Goal: Task Accomplishment & Management: Complete application form

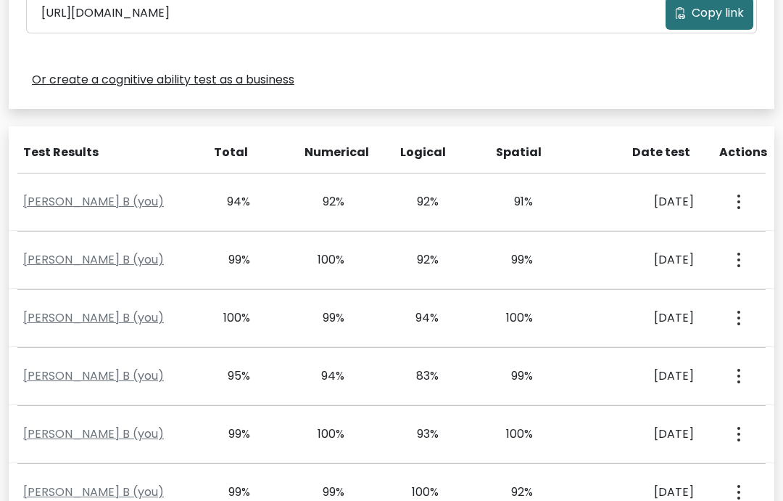
scroll to position [532, 0]
click at [741, 311] on button "button" at bounding box center [738, 317] width 12 height 45
click at [88, 315] on link "Koushik B (you)" at bounding box center [93, 316] width 141 height 17
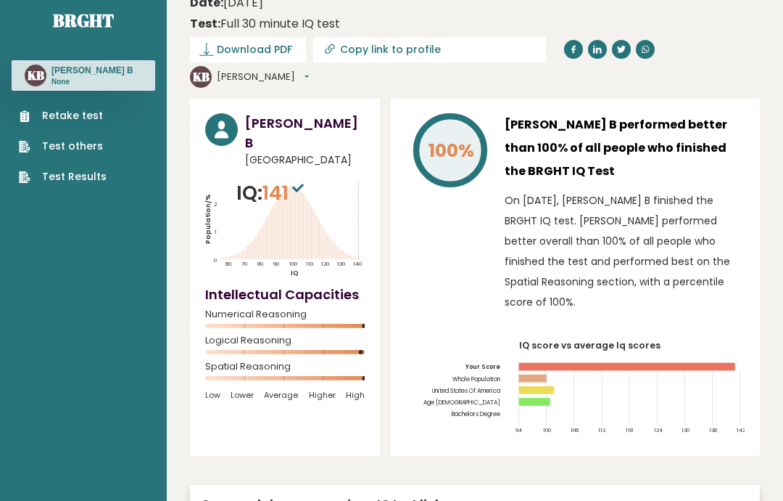
scroll to position [34, 0]
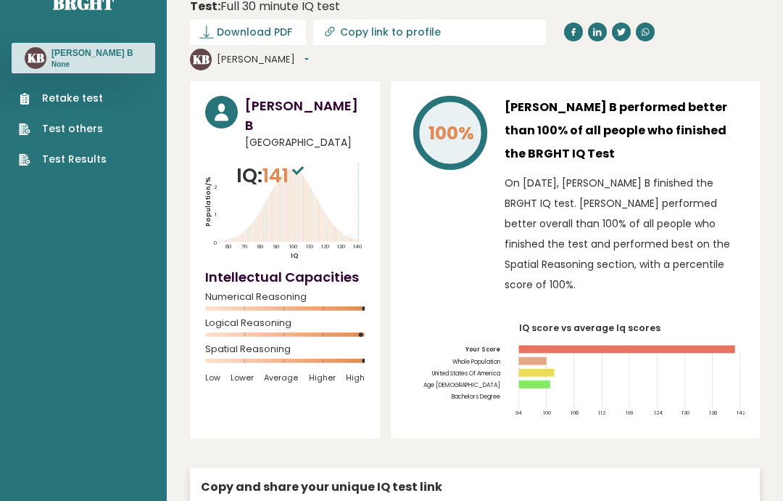
click at [66, 104] on link "Retake test" at bounding box center [63, 98] width 88 height 15
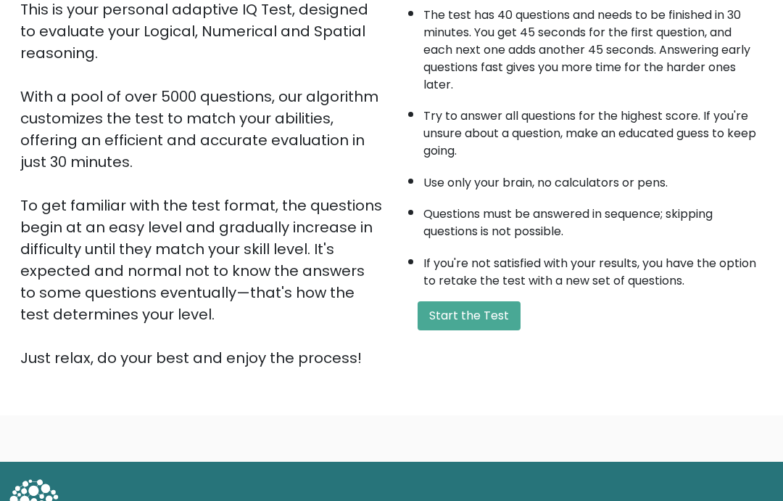
scroll to position [176, 0]
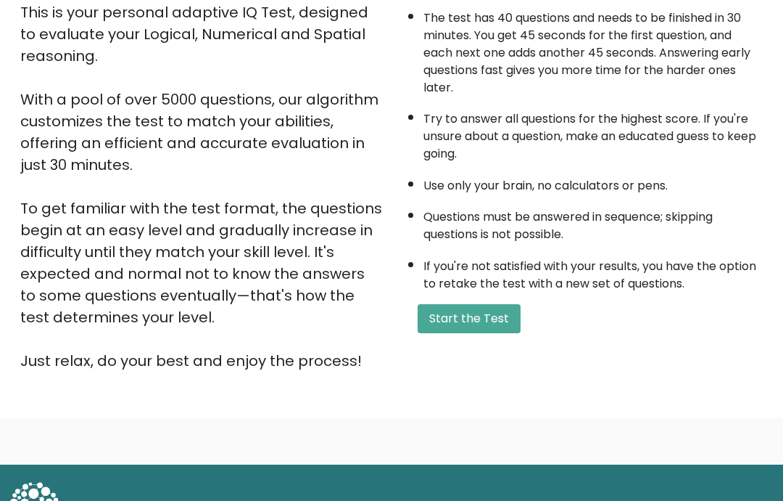
click at [479, 333] on button "Start the Test" at bounding box center [469, 318] width 103 height 29
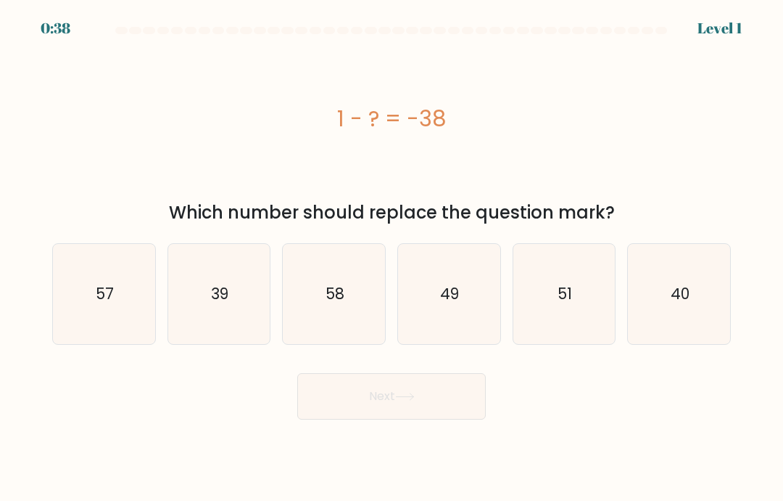
click at [231, 315] on icon "39" at bounding box center [219, 294] width 100 height 100
click at [392, 258] on input "b. 39" at bounding box center [392, 253] width 1 height 7
radio input "true"
click at [426, 411] on button "Next" at bounding box center [391, 396] width 189 height 46
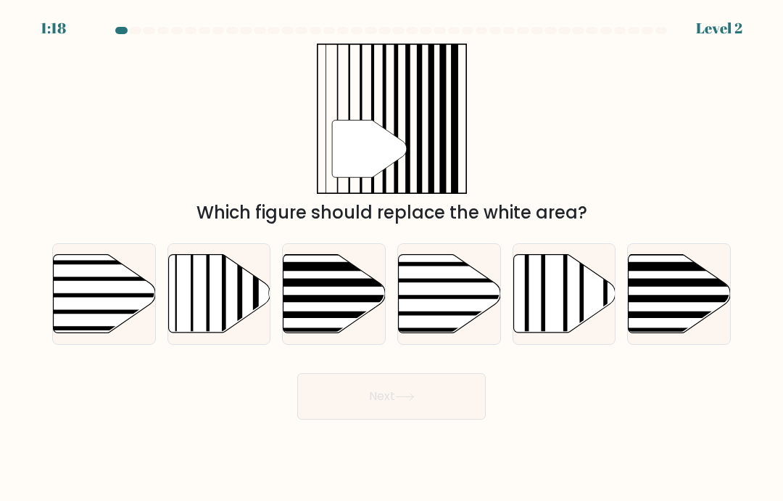
click at [224, 308] on line at bounding box center [224, 252] width 0 height 206
click at [392, 258] on input "b." at bounding box center [392, 253] width 1 height 7
radio input "true"
click at [441, 419] on button "Next" at bounding box center [391, 396] width 189 height 46
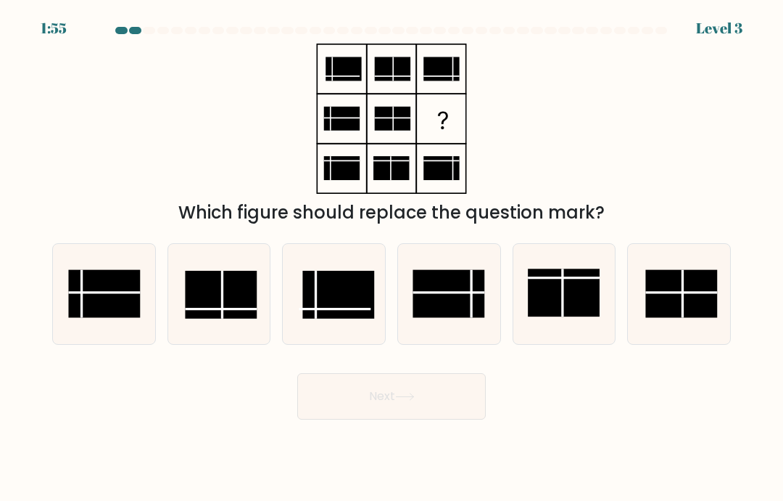
click at [458, 292] on line at bounding box center [449, 292] width 72 height 0
click at [392, 258] on input "d." at bounding box center [392, 253] width 1 height 7
radio input "true"
click at [421, 410] on button "Next" at bounding box center [391, 396] width 189 height 46
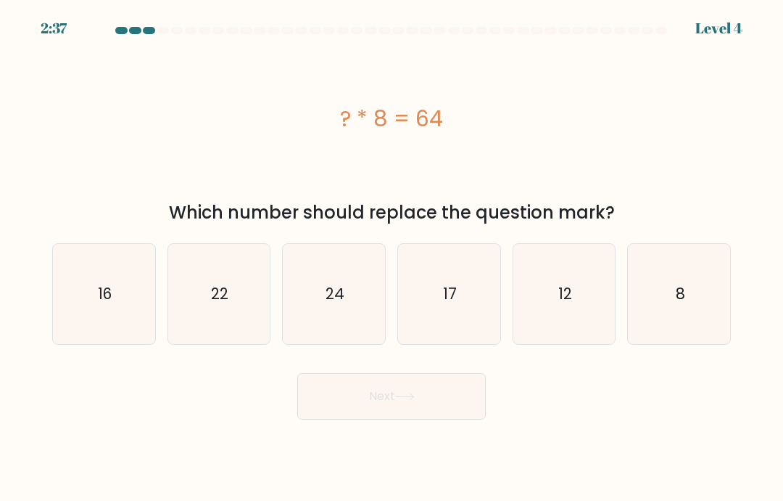
click at [693, 316] on icon "8" at bounding box center [680, 294] width 100 height 100
click at [392, 258] on input "f. 8" at bounding box center [392, 253] width 1 height 7
radio input "true"
click at [405, 400] on icon at bounding box center [405, 396] width 20 height 8
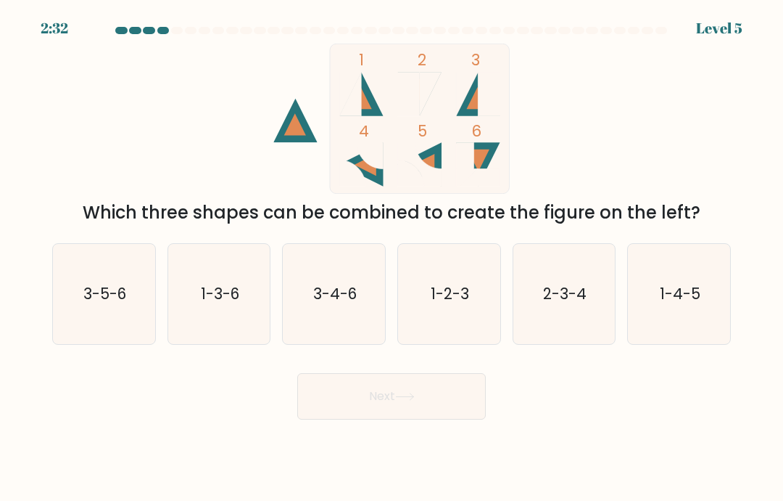
click at [231, 326] on icon "1-3-6" at bounding box center [219, 294] width 100 height 100
click at [392, 258] on input "b. 1-3-6" at bounding box center [392, 253] width 1 height 7
radio input "true"
click at [415, 400] on icon at bounding box center [405, 396] width 20 height 8
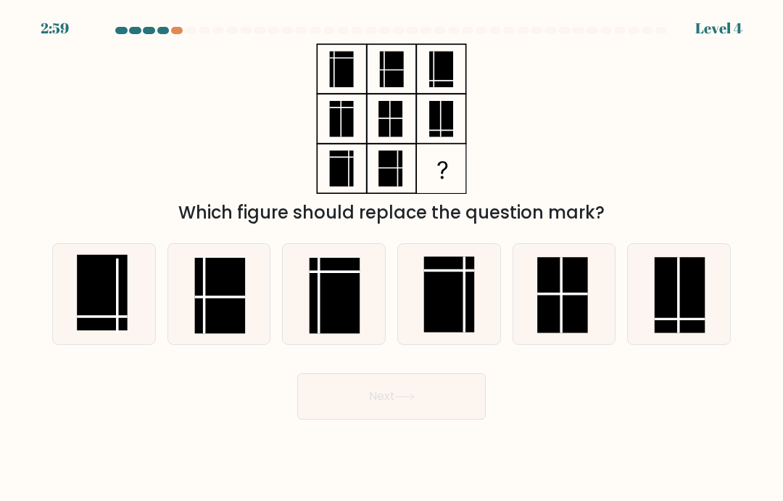
click at [110, 316] on line at bounding box center [103, 316] width 50 height 0
click at [392, 258] on input "a." at bounding box center [392, 253] width 1 height 7
radio input "true"
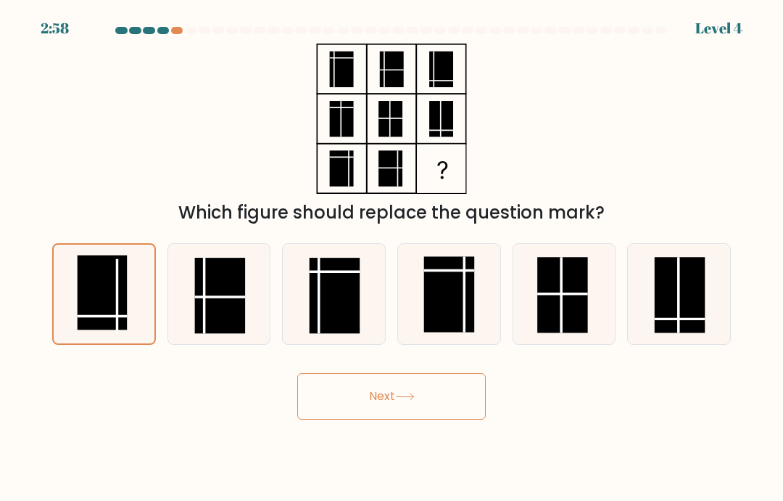
click at [380, 416] on button "Next" at bounding box center [391, 396] width 189 height 46
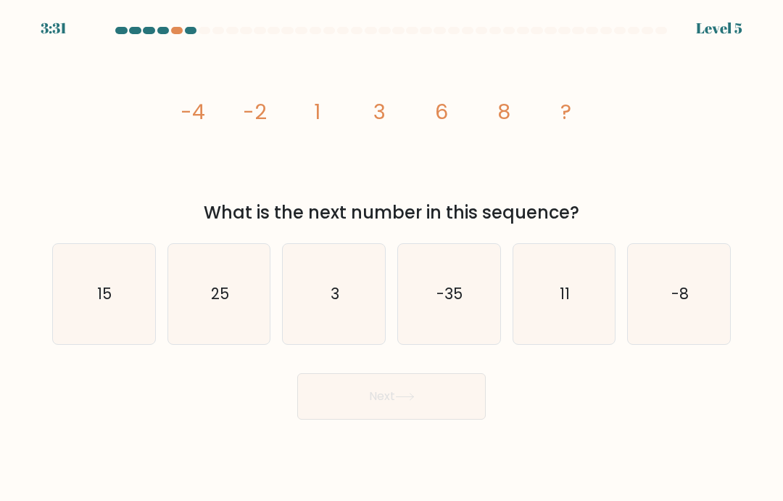
click at [596, 326] on icon "11" at bounding box center [564, 294] width 100 height 100
click at [392, 258] on input "e. 11" at bounding box center [392, 253] width 1 height 7
radio input "true"
click at [432, 413] on button "Next" at bounding box center [391, 396] width 189 height 46
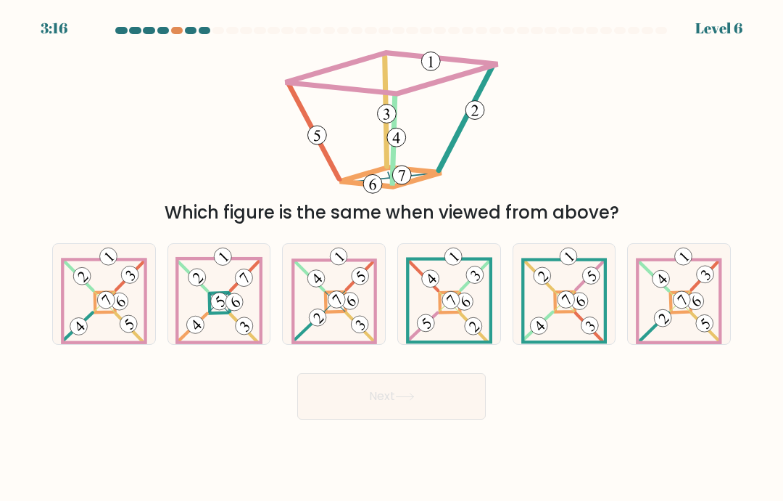
click at [457, 308] on 276 at bounding box center [450, 302] width 20 height 20
click at [392, 258] on input "d." at bounding box center [392, 253] width 1 height 7
radio input "true"
click at [433, 416] on button "Next" at bounding box center [391, 396] width 189 height 46
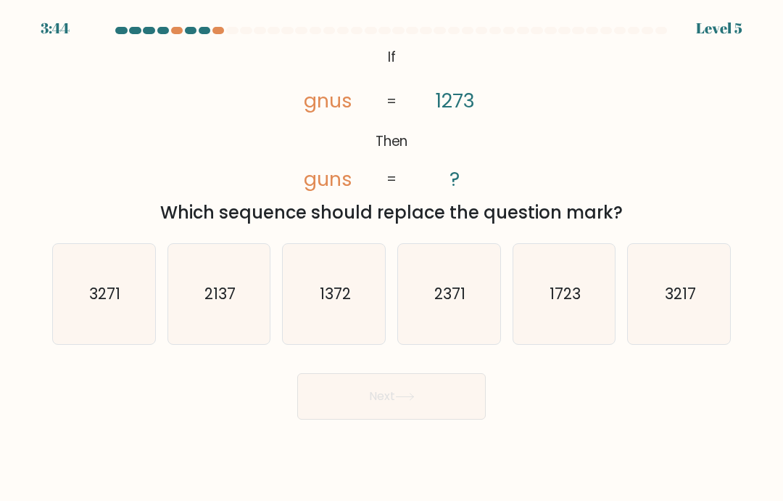
click at [576, 304] on text "1723" at bounding box center [565, 293] width 31 height 21
click at [392, 258] on input "e. 1723" at bounding box center [392, 253] width 1 height 7
radio input "true"
click at [415, 400] on icon at bounding box center [405, 396] width 20 height 8
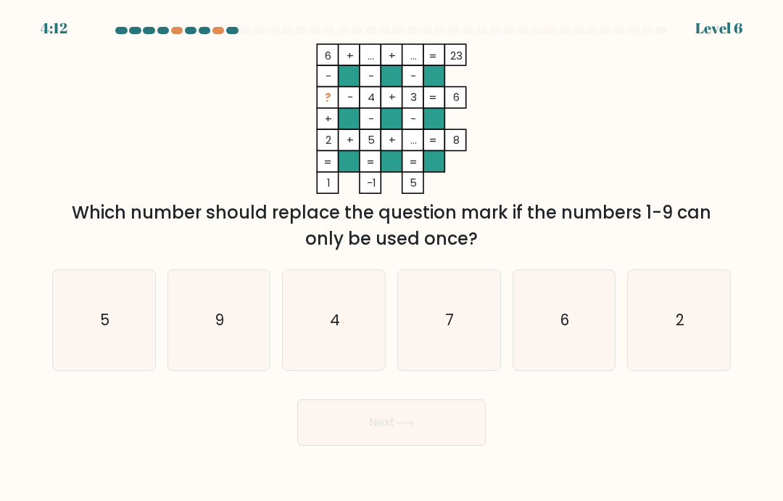
click at [442, 324] on icon "7" at bounding box center [449, 320] width 100 height 100
click at [392, 258] on input "d. 7" at bounding box center [392, 253] width 1 height 7
radio input "true"
click at [428, 429] on button "Next" at bounding box center [391, 422] width 189 height 46
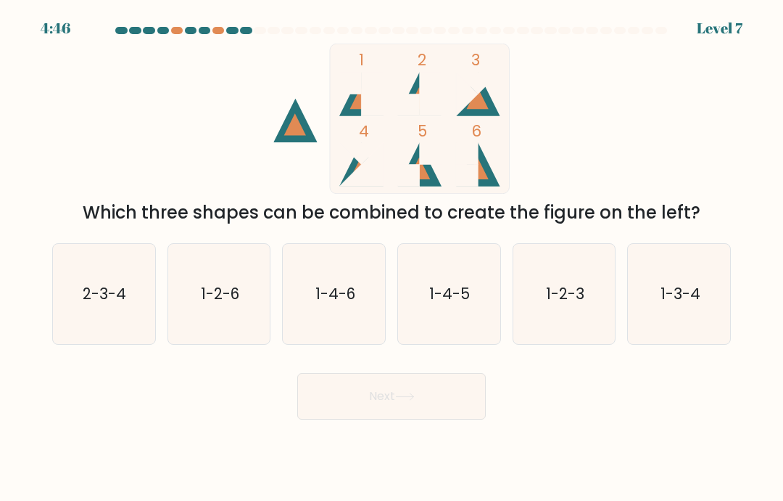
click at [457, 327] on icon "1-4-5" at bounding box center [449, 294] width 100 height 100
click at [392, 258] on input "d. 1-4-5" at bounding box center [392, 253] width 1 height 7
radio input "true"
click at [395, 419] on button "Next" at bounding box center [391, 396] width 189 height 46
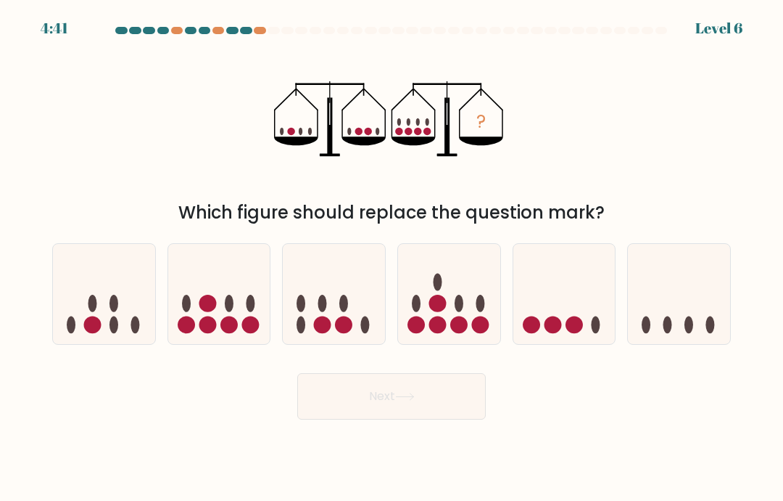
click at [214, 312] on circle at bounding box center [207, 303] width 17 height 17
click at [392, 258] on input "b." at bounding box center [392, 253] width 1 height 7
radio input "true"
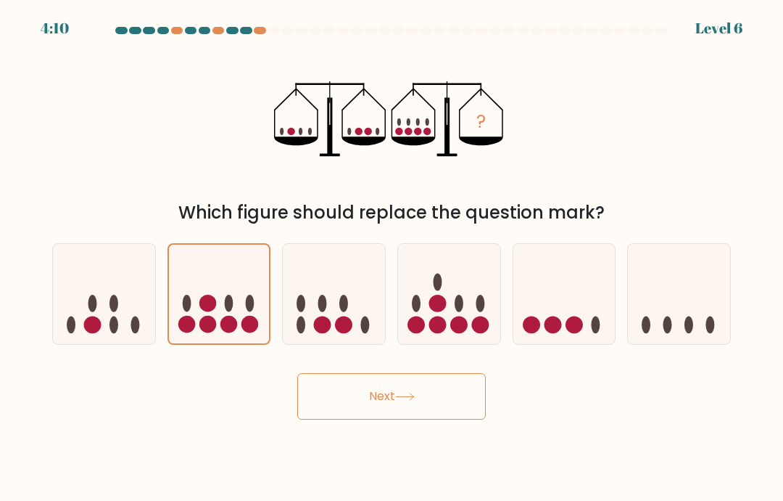
click at [223, 317] on icon at bounding box center [219, 293] width 101 height 83
click at [392, 258] on input "b." at bounding box center [392, 253] width 1 height 7
click at [408, 419] on button "Next" at bounding box center [391, 396] width 189 height 46
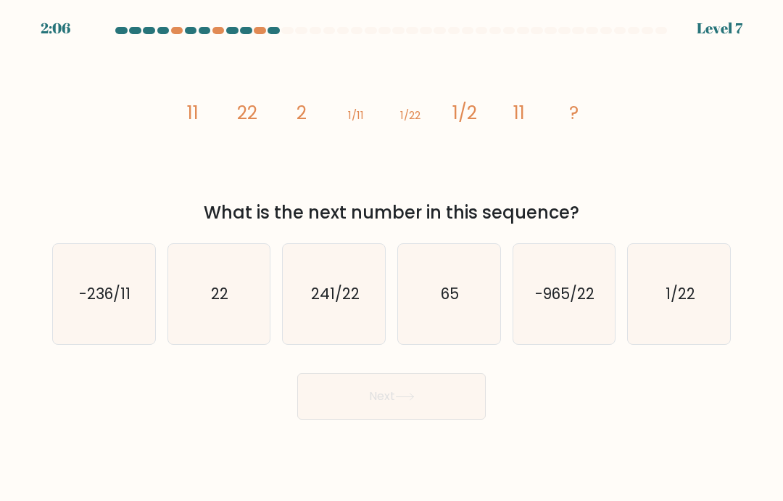
click at [206, 297] on icon "22" at bounding box center [219, 294] width 100 height 100
click at [392, 258] on input "b. 22" at bounding box center [392, 253] width 1 height 7
radio input "true"
click at [479, 417] on button "Next" at bounding box center [391, 396] width 189 height 46
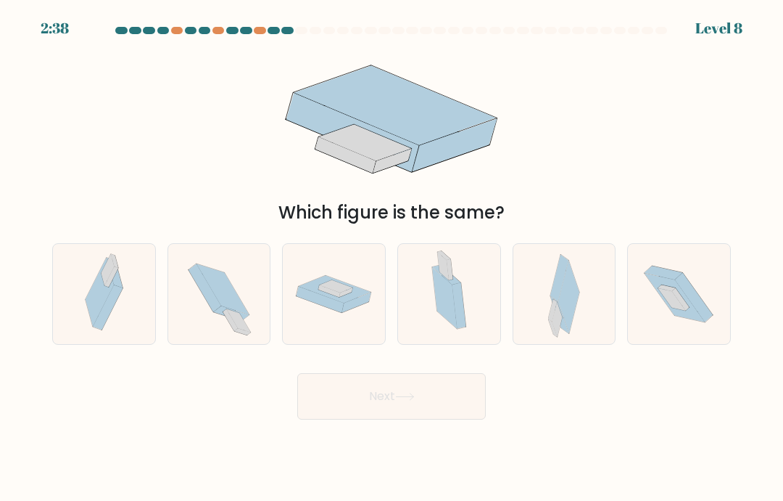
click at [554, 321] on icon at bounding box center [552, 310] width 9 height 22
click at [392, 258] on input "e." at bounding box center [392, 253] width 1 height 7
radio input "true"
click at [454, 414] on button "Next" at bounding box center [391, 396] width 189 height 46
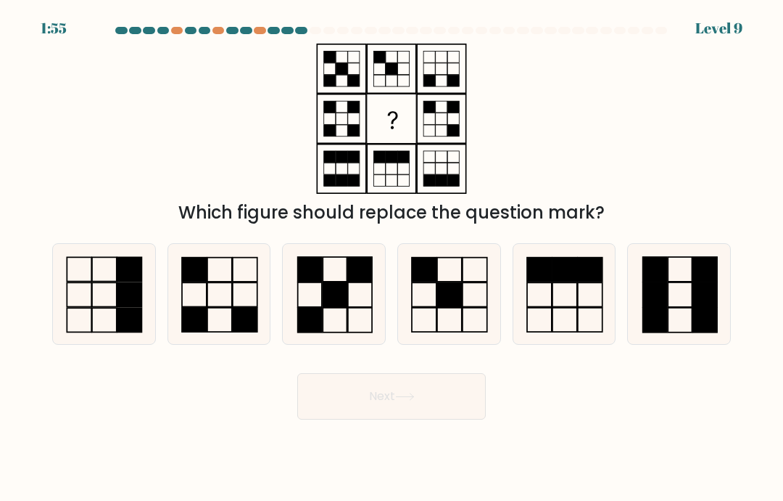
click at [465, 319] on icon at bounding box center [449, 294] width 100 height 100
click at [392, 258] on input "d." at bounding box center [392, 253] width 1 height 7
radio input "true"
click at [445, 410] on button "Next" at bounding box center [391, 396] width 189 height 46
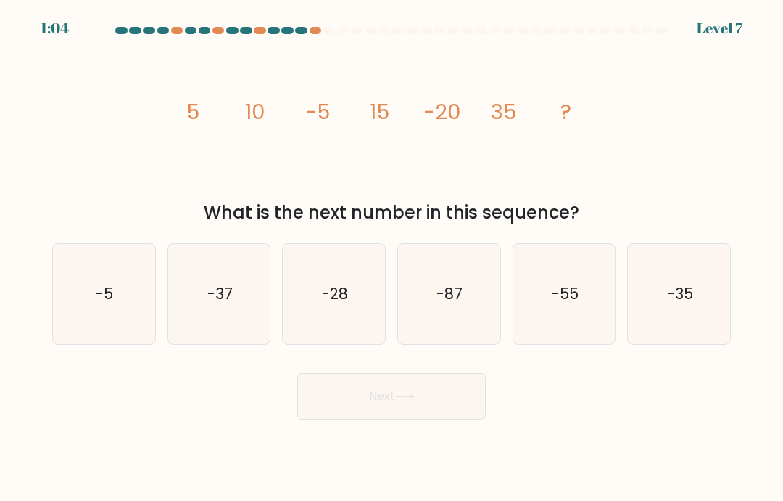
click at [575, 304] on text "-55" at bounding box center [565, 293] width 27 height 21
click at [392, 258] on input "e. -55" at bounding box center [392, 253] width 1 height 7
radio input "true"
click at [461, 419] on button "Next" at bounding box center [391, 396] width 189 height 46
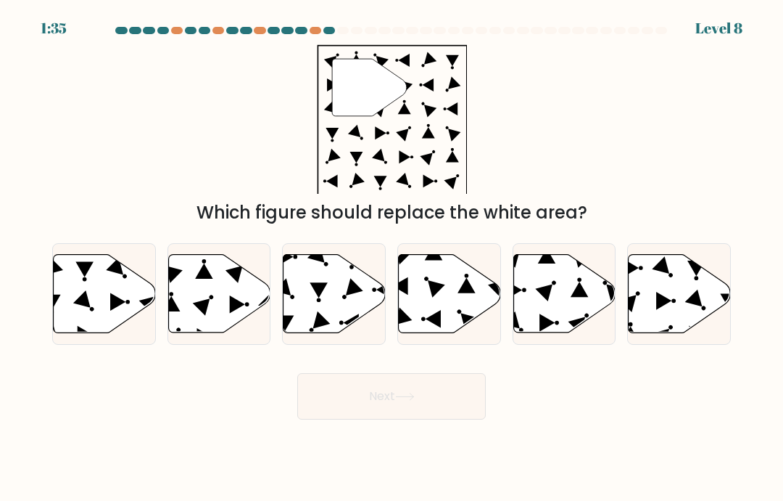
click at [553, 317] on icon at bounding box center [565, 294] width 102 height 78
click at [392, 258] on input "e." at bounding box center [392, 253] width 1 height 7
radio input "true"
click at [458, 412] on button "Next" at bounding box center [391, 396] width 189 height 46
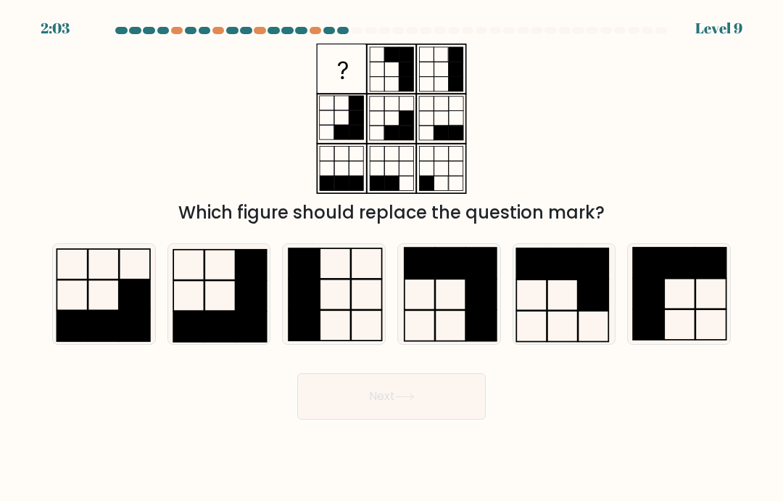
click at [456, 302] on icon at bounding box center [449, 294] width 100 height 100
click at [392, 258] on input "d." at bounding box center [392, 253] width 1 height 7
radio input "true"
click at [443, 419] on button "Next" at bounding box center [391, 396] width 189 height 46
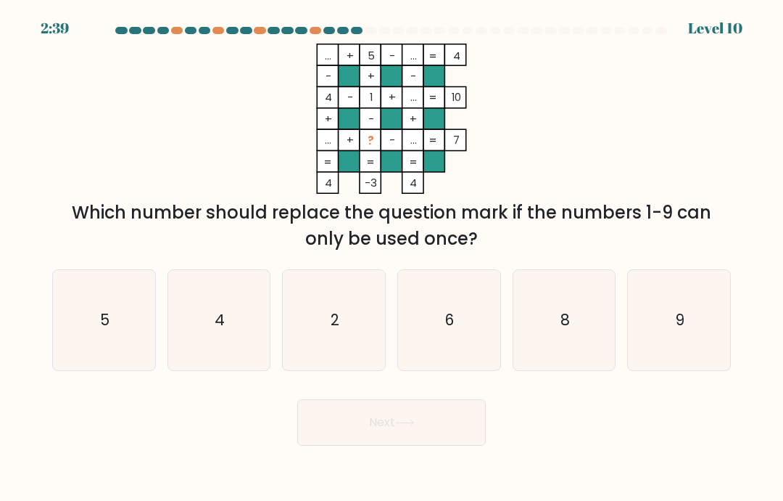
click at [667, 342] on icon "9" at bounding box center [680, 320] width 100 height 100
click at [392, 258] on input "f. 9" at bounding box center [392, 253] width 1 height 7
radio input "true"
click at [461, 445] on button "Next" at bounding box center [391, 422] width 189 height 46
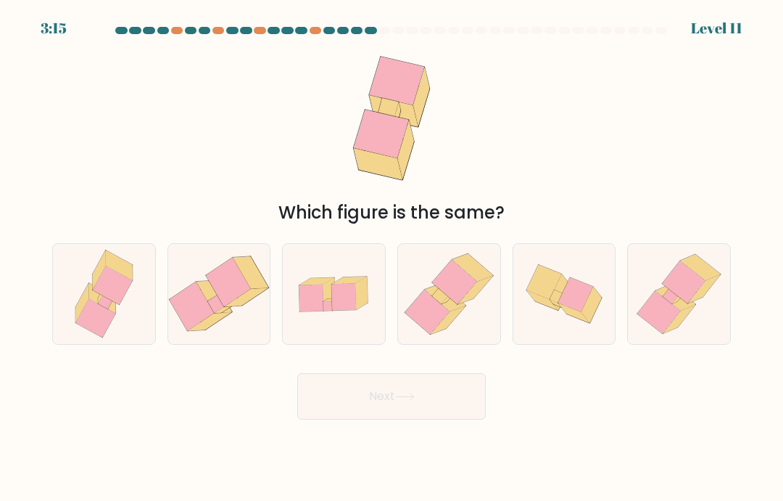
click at [442, 332] on icon at bounding box center [427, 311] width 45 height 44
click at [392, 258] on input "d." at bounding box center [392, 253] width 1 height 7
radio input "true"
click at [450, 409] on button "Next" at bounding box center [391, 396] width 189 height 46
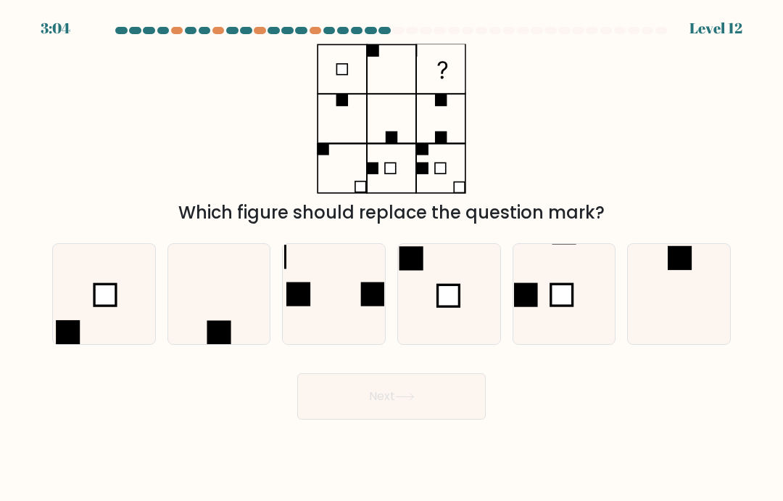
click at [459, 306] on rect at bounding box center [449, 295] width 22 height 22
click at [392, 258] on input "d." at bounding box center [392, 253] width 1 height 7
radio input "true"
click at [422, 413] on button "Next" at bounding box center [391, 396] width 189 height 46
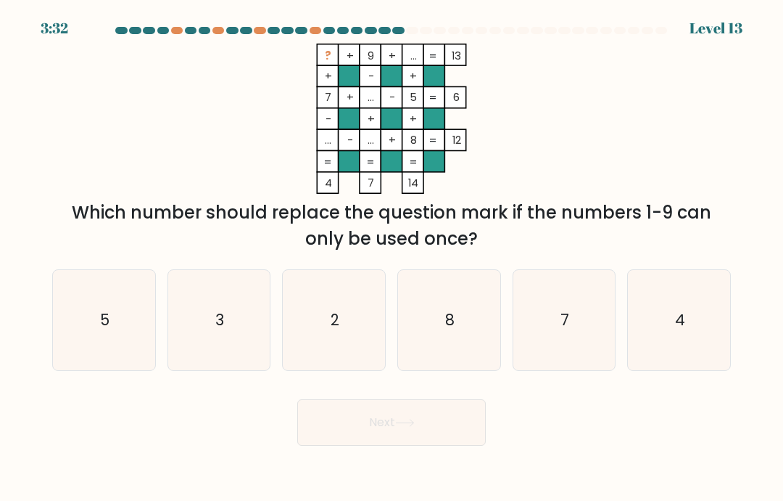
click at [223, 330] on text "3" at bounding box center [219, 319] width 9 height 21
click at [392, 258] on input "b. 3" at bounding box center [392, 253] width 1 height 7
radio input "true"
click at [369, 429] on button "Next" at bounding box center [391, 422] width 189 height 46
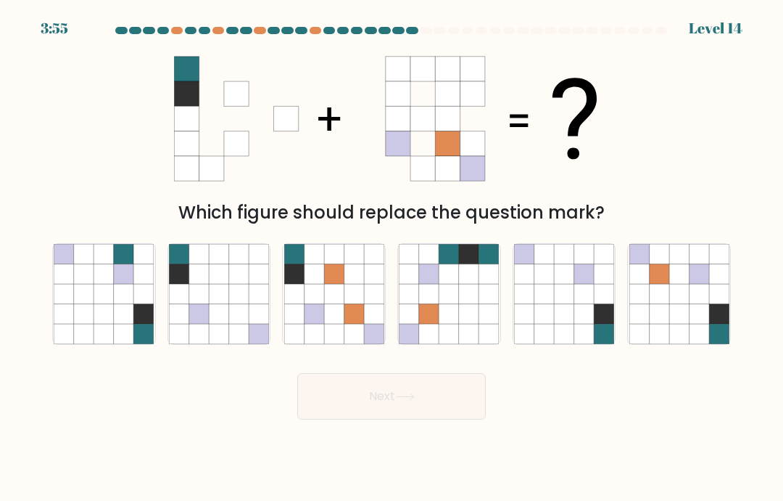
click at [683, 322] on icon at bounding box center [680, 314] width 20 height 20
click at [392, 258] on input "f." at bounding box center [392, 253] width 1 height 7
radio input "true"
click at [441, 419] on button "Next" at bounding box center [391, 396] width 189 height 46
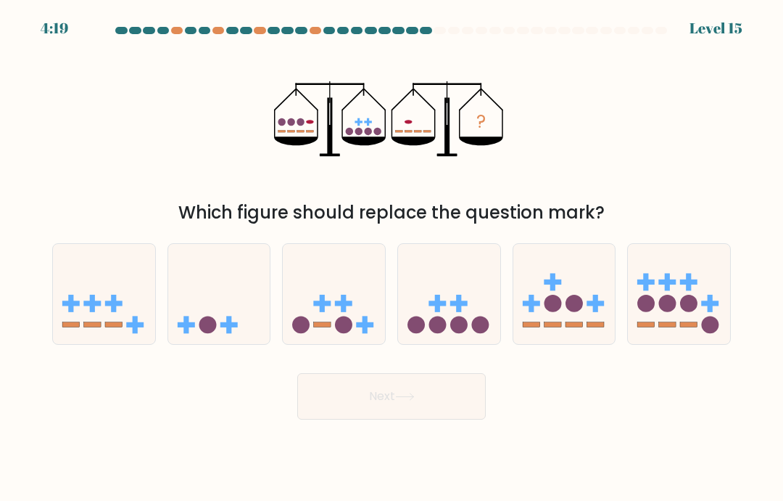
click at [236, 319] on icon at bounding box center [219, 294] width 102 height 85
click at [392, 258] on input "b." at bounding box center [392, 253] width 1 height 7
radio input "true"
click at [400, 419] on button "Next" at bounding box center [391, 396] width 189 height 46
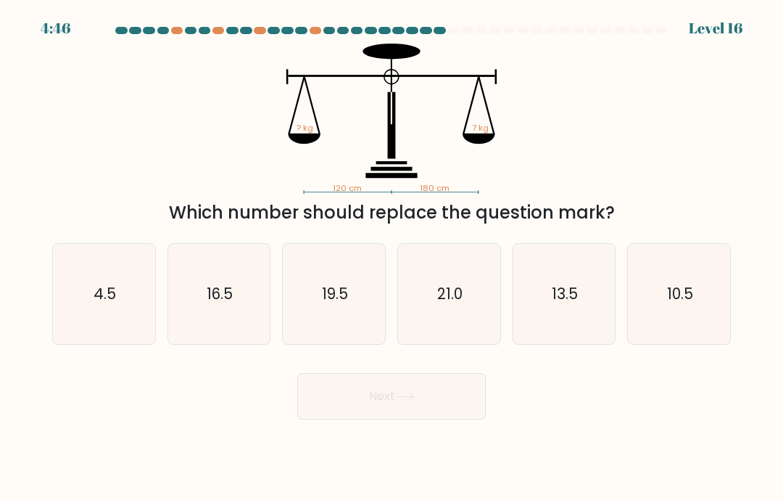
click at [693, 304] on text "10.5" at bounding box center [680, 293] width 26 height 21
click at [392, 258] on input "f. 10.5" at bounding box center [392, 253] width 1 height 7
radio input "true"
click at [449, 417] on button "Next" at bounding box center [391, 396] width 189 height 46
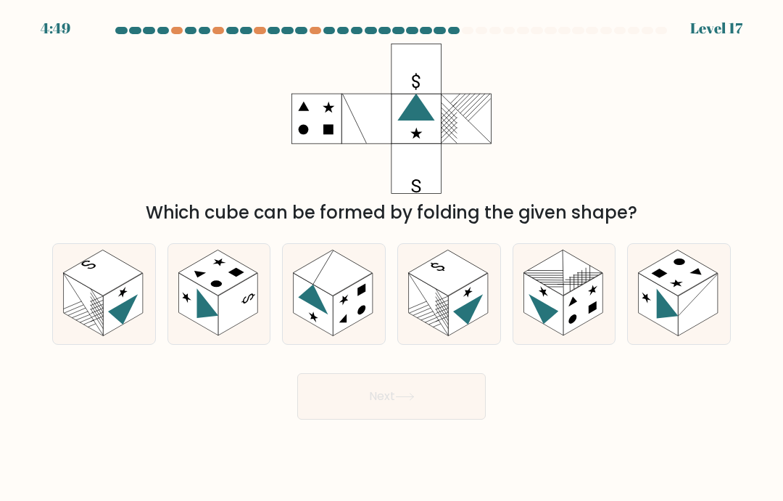
click at [110, 295] on rect at bounding box center [102, 273] width 79 height 46
click at [392, 258] on input "a." at bounding box center [392, 253] width 1 height 7
radio input "true"
click at [443, 409] on button "Next" at bounding box center [391, 396] width 189 height 46
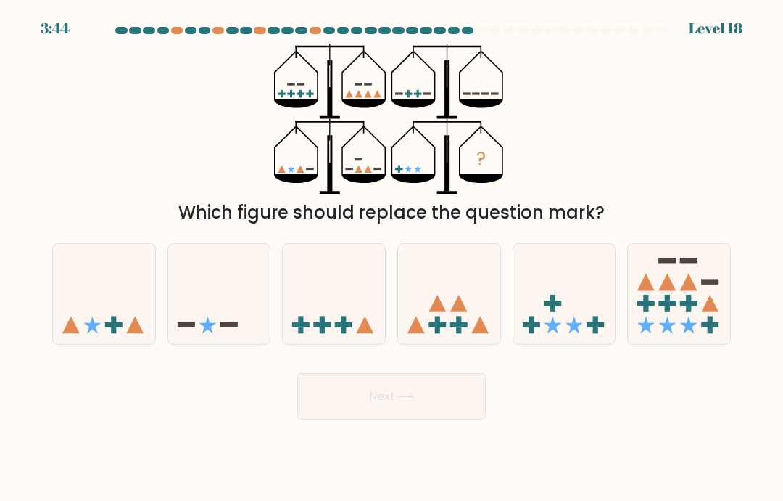
click at [102, 319] on icon at bounding box center [104, 294] width 102 height 85
click at [392, 258] on input "a." at bounding box center [392, 253] width 1 height 7
radio input "true"
click at [411, 408] on button "Next" at bounding box center [391, 396] width 189 height 46
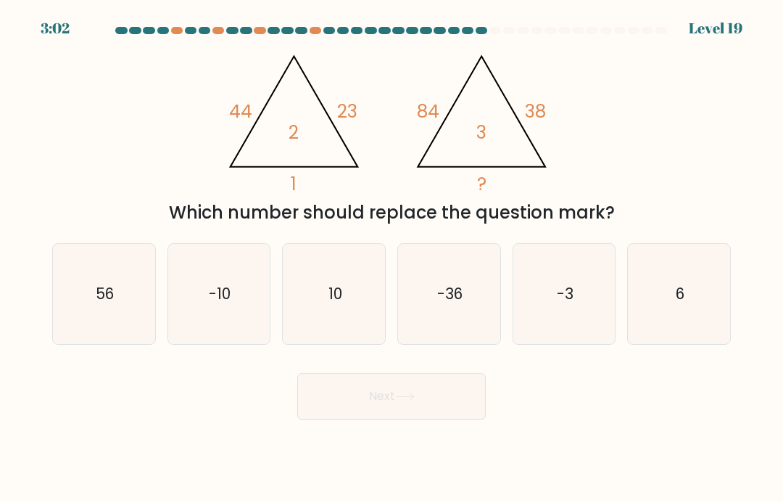
click at [327, 297] on icon "10" at bounding box center [334, 294] width 100 height 100
click at [392, 258] on input "c. 10" at bounding box center [392, 253] width 1 height 7
radio input "true"
click at [372, 403] on button "Next" at bounding box center [391, 396] width 189 height 46
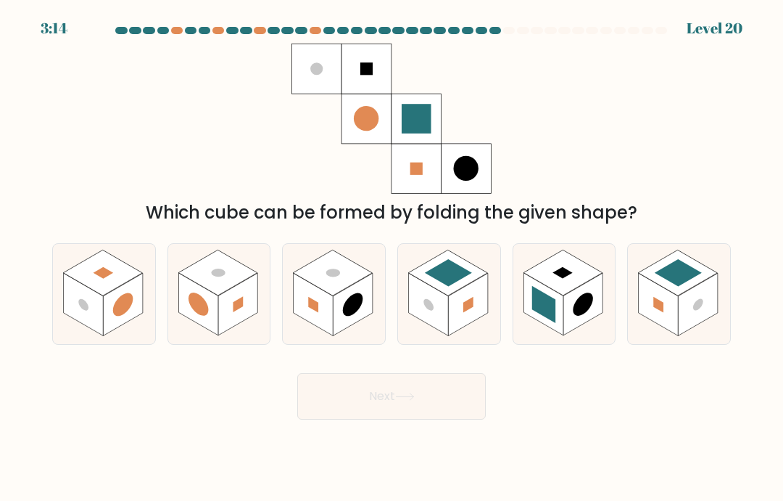
click at [233, 313] on rect at bounding box center [238, 304] width 40 height 62
click at [392, 258] on input "b." at bounding box center [392, 253] width 1 height 7
radio input "true"
click at [406, 400] on icon at bounding box center [405, 396] width 20 height 8
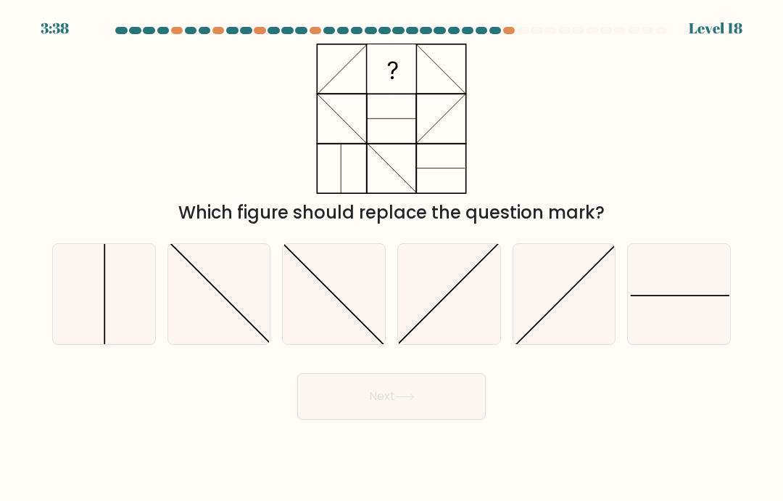
click at [120, 292] on icon at bounding box center [104, 294] width 100 height 100
click at [392, 258] on input "a." at bounding box center [392, 253] width 1 height 7
radio input "true"
click at [394, 408] on button "Next" at bounding box center [391, 396] width 189 height 46
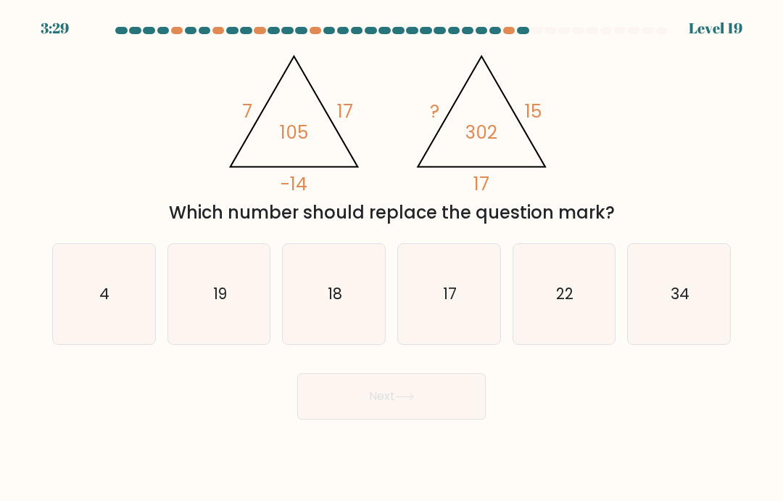
click at [203, 308] on icon "19" at bounding box center [219, 294] width 100 height 100
click at [392, 258] on input "b. 19" at bounding box center [392, 253] width 1 height 7
radio input "true"
click at [392, 413] on button "Next" at bounding box center [391, 396] width 189 height 46
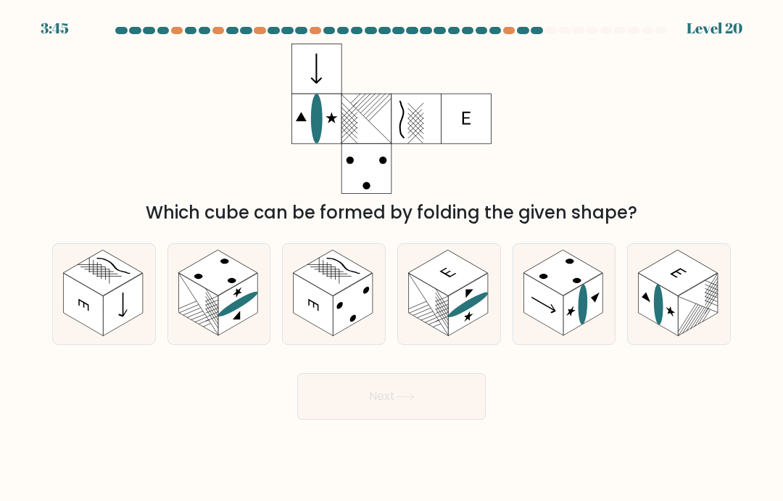
click at [83, 279] on rect at bounding box center [102, 273] width 79 height 46
click at [392, 258] on input "a." at bounding box center [392, 253] width 1 height 7
radio input "true"
click at [398, 419] on button "Next" at bounding box center [391, 396] width 189 height 46
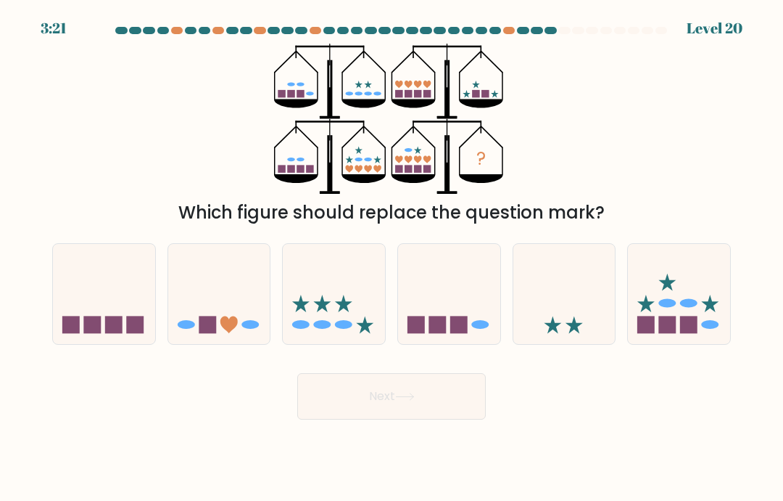
click at [688, 308] on icon at bounding box center [679, 294] width 102 height 85
click at [392, 258] on input "f." at bounding box center [392, 253] width 1 height 7
radio input "true"
click at [415, 400] on icon at bounding box center [405, 396] width 20 height 8
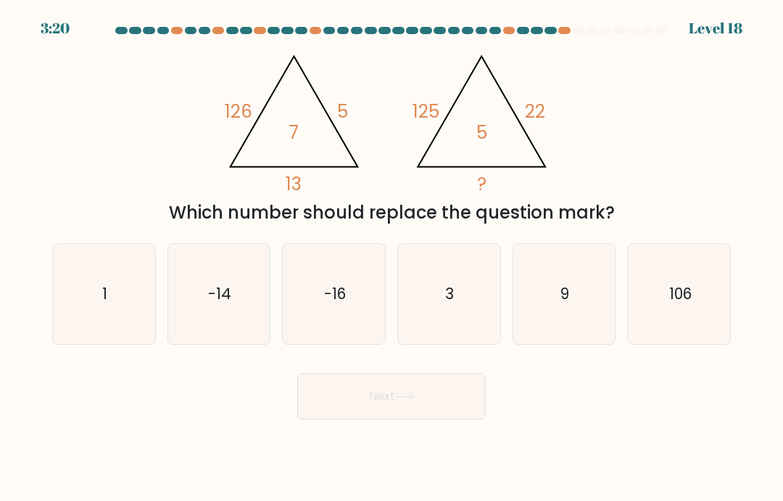
click at [454, 304] on text "3" at bounding box center [450, 293] width 9 height 21
click at [392, 258] on input "d. 3" at bounding box center [392, 253] width 1 height 7
radio input "true"
click at [406, 400] on icon at bounding box center [405, 396] width 20 height 8
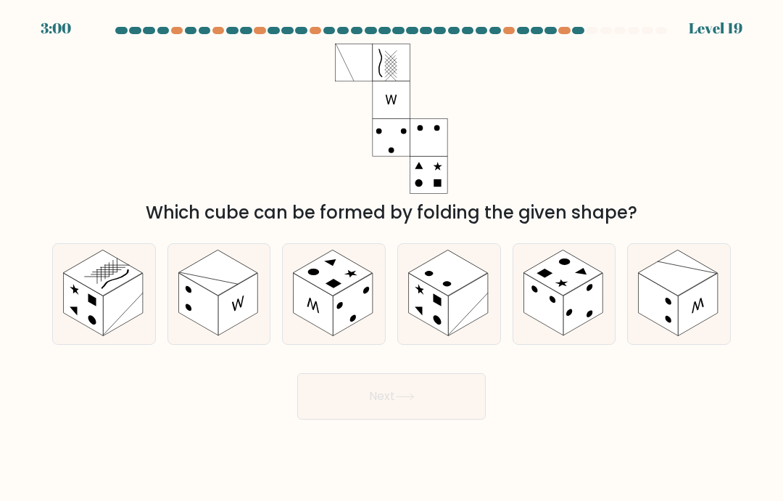
click at [115, 295] on rect at bounding box center [102, 273] width 79 height 46
click at [392, 258] on input "a." at bounding box center [392, 253] width 1 height 7
radio input "true"
click at [400, 400] on icon at bounding box center [405, 396] width 20 height 8
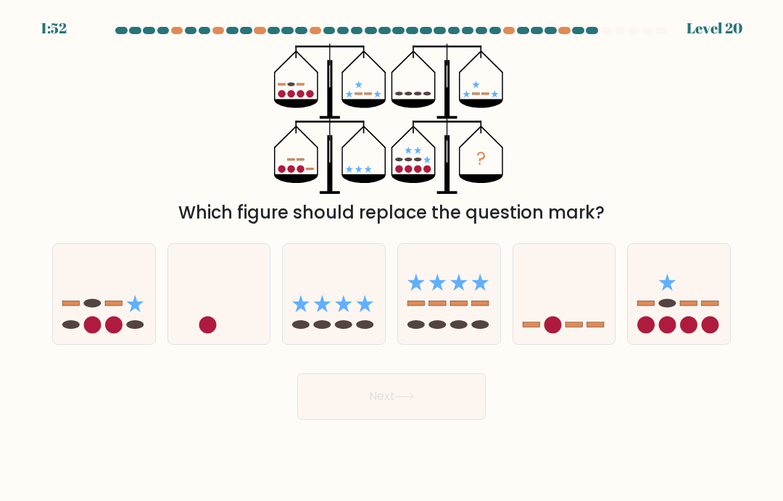
click at [121, 326] on icon at bounding box center [104, 294] width 102 height 85
click at [392, 258] on input "a." at bounding box center [392, 253] width 1 height 7
radio input "true"
click at [671, 330] on icon at bounding box center [679, 294] width 102 height 85
click at [392, 258] on input "f." at bounding box center [392, 253] width 1 height 7
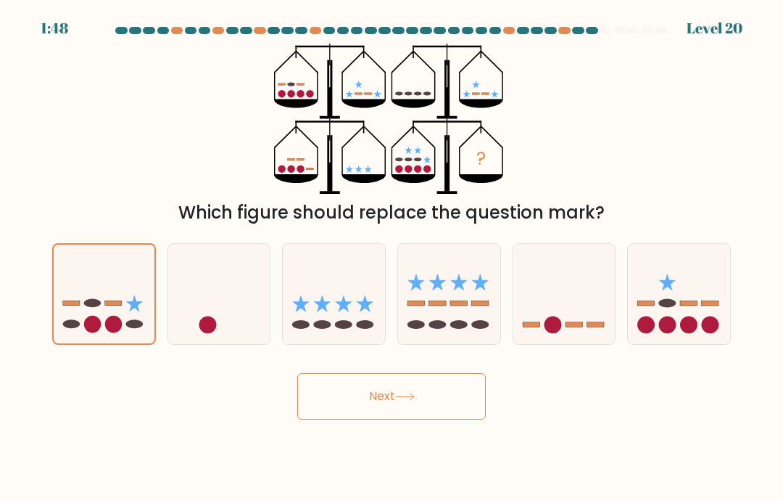
radio input "true"
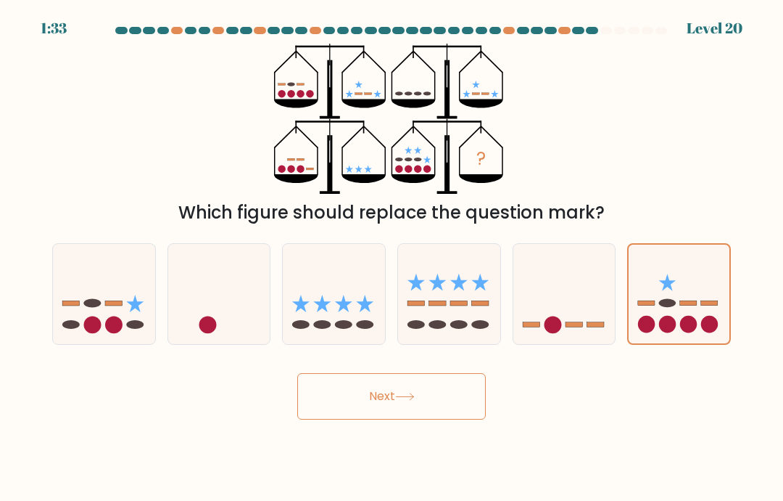
click at [441, 324] on icon at bounding box center [449, 294] width 102 height 85
click at [392, 258] on input "d." at bounding box center [392, 253] width 1 height 7
radio input "true"
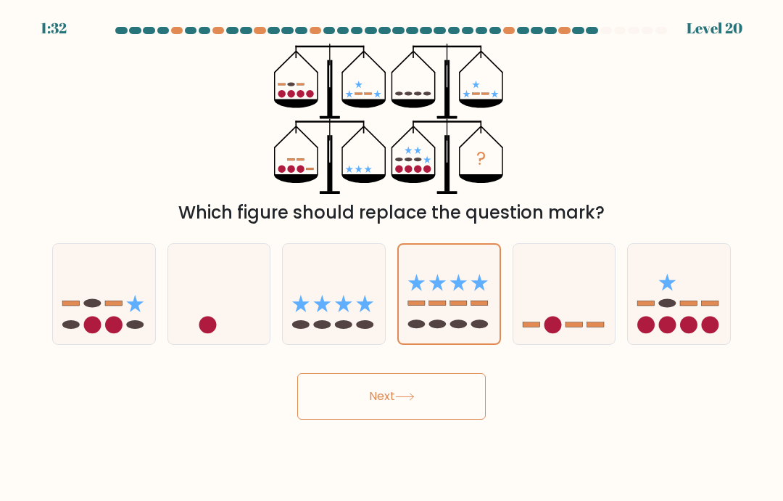
click at [404, 400] on icon at bounding box center [405, 396] width 20 height 8
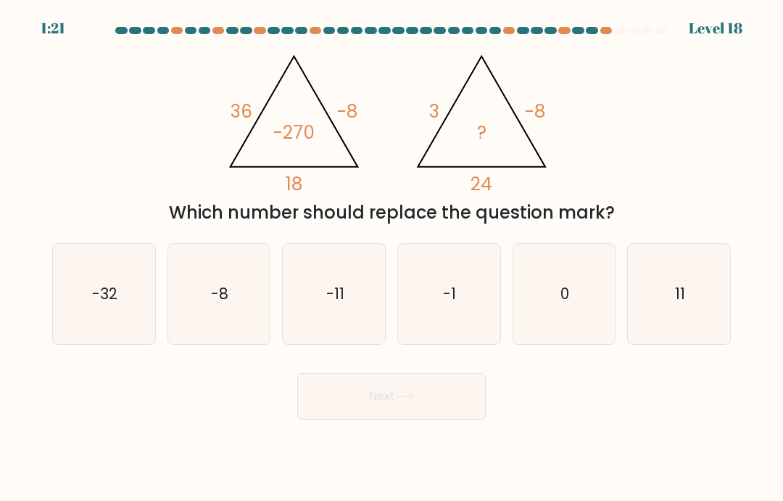
click at [568, 304] on text "0" at bounding box center [565, 293] width 9 height 21
click at [392, 258] on input "e. 0" at bounding box center [392, 253] width 1 height 7
radio input "true"
click at [442, 405] on button "Next" at bounding box center [391, 396] width 189 height 46
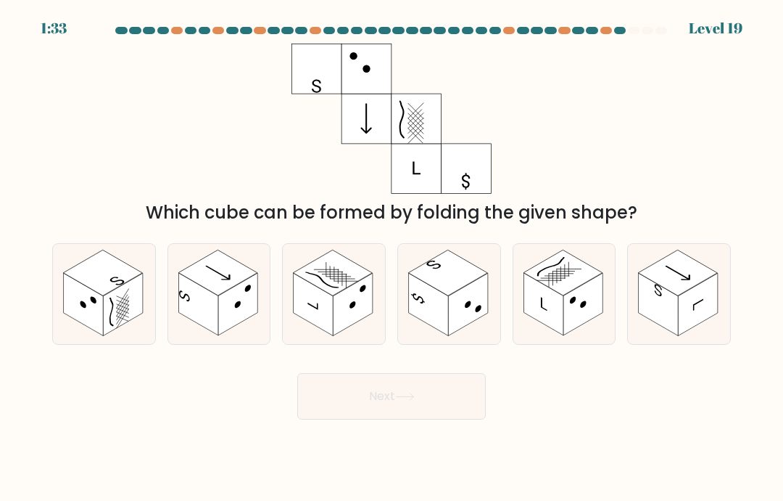
click at [696, 317] on rect at bounding box center [699, 304] width 40 height 62
click at [392, 258] on input "f." at bounding box center [392, 253] width 1 height 7
radio input "true"
click at [446, 406] on button "Next" at bounding box center [391, 396] width 189 height 46
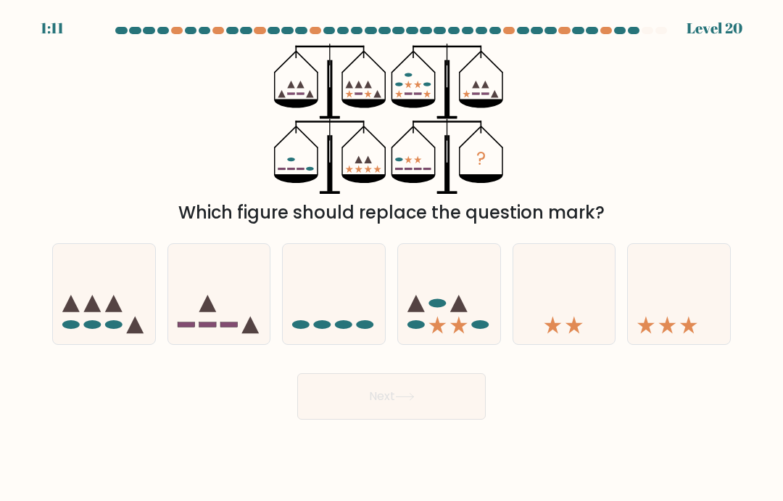
click at [229, 318] on icon at bounding box center [219, 294] width 102 height 85
click at [392, 258] on input "b." at bounding box center [392, 253] width 1 height 7
radio input "true"
click at [398, 419] on button "Next" at bounding box center [391, 396] width 189 height 46
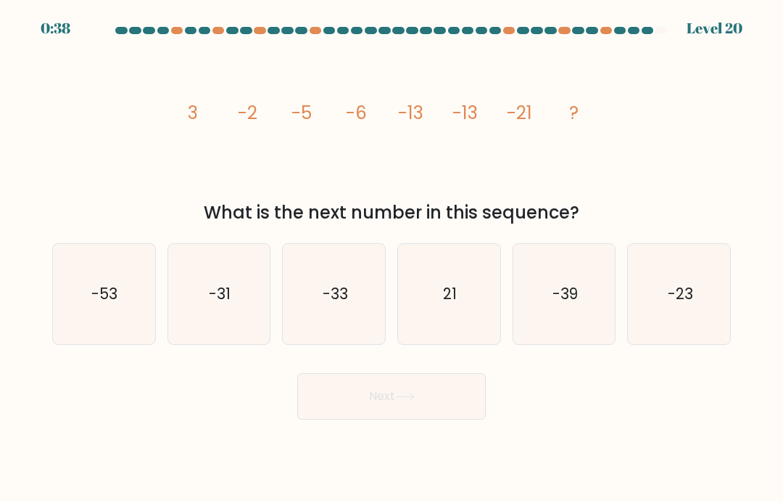
click at [692, 329] on icon "-23" at bounding box center [680, 294] width 100 height 100
click at [392, 258] on input "f. -23" at bounding box center [392, 253] width 1 height 7
radio input "true"
click at [438, 394] on button "Next" at bounding box center [391, 396] width 189 height 46
click at [447, 415] on button "Next" at bounding box center [391, 396] width 189 height 46
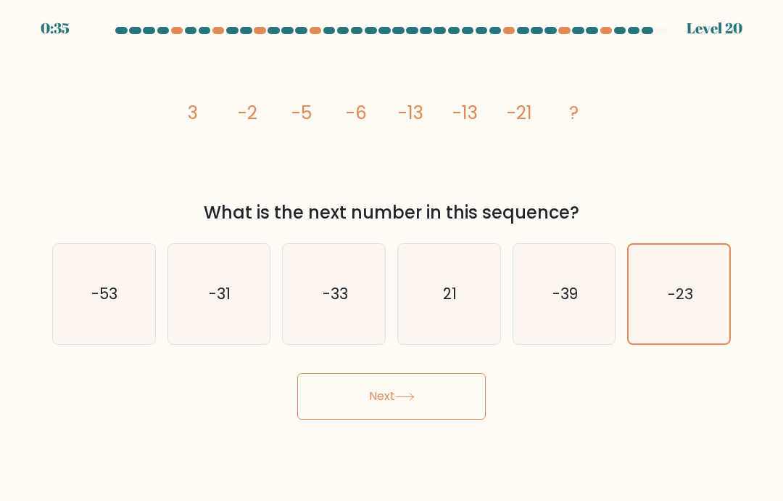
click at [421, 415] on button "Next" at bounding box center [391, 396] width 189 height 46
click at [423, 419] on button "Next" at bounding box center [391, 396] width 189 height 46
click at [676, 337] on icon "-23" at bounding box center [679, 293] width 99 height 99
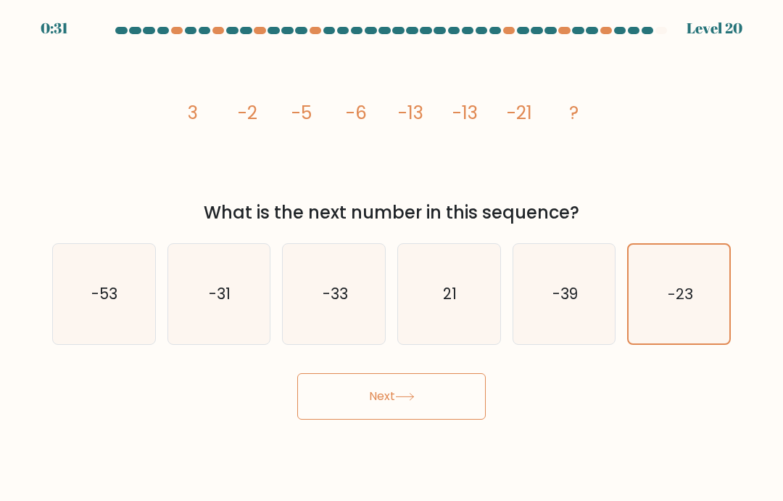
click at [392, 258] on input "f. -23" at bounding box center [392, 253] width 1 height 7
click at [686, 331] on icon "-23" at bounding box center [679, 293] width 99 height 99
click at [392, 258] on input "f. -23" at bounding box center [392, 253] width 1 height 7
click at [443, 419] on button "Next" at bounding box center [391, 396] width 189 height 46
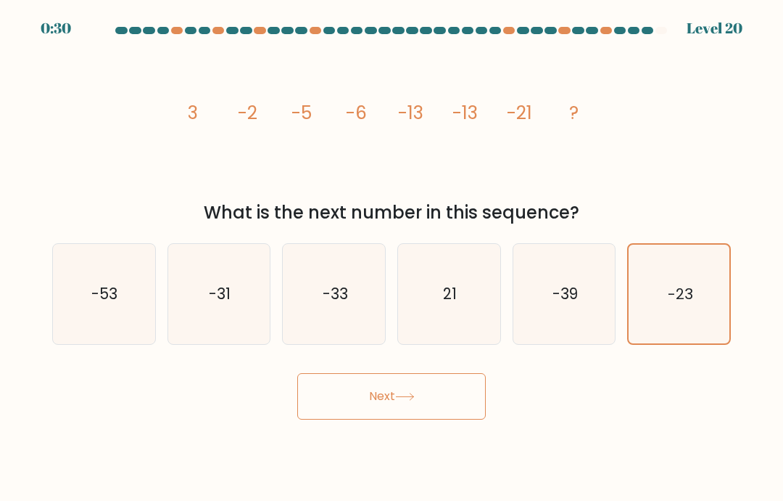
click at [452, 404] on button "Next" at bounding box center [391, 396] width 189 height 46
click at [435, 408] on button "Next" at bounding box center [391, 396] width 189 height 46
click at [435, 407] on button "Next" at bounding box center [391, 396] width 189 height 46
click at [460, 414] on button "Next" at bounding box center [391, 396] width 189 height 46
click at [460, 413] on button "Next" at bounding box center [391, 396] width 189 height 46
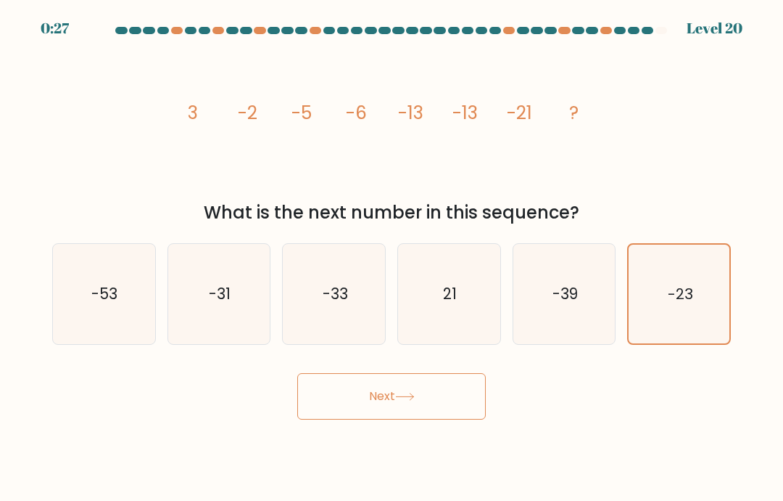
click at [678, 322] on icon "-23" at bounding box center [679, 293] width 99 height 99
click at [392, 258] on input "f. -23" at bounding box center [392, 253] width 1 height 7
click at [679, 324] on icon "-23" at bounding box center [679, 293] width 99 height 99
click at [392, 258] on input "f. -23" at bounding box center [392, 253] width 1 height 7
click at [691, 302] on text "-23" at bounding box center [679, 293] width 25 height 21
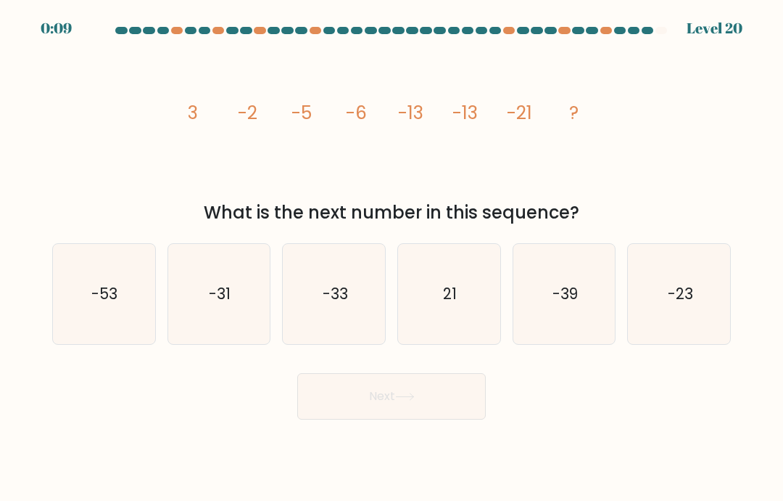
click at [392, 258] on input "f. -23" at bounding box center [392, 253] width 1 height 7
radio input "true"
click at [432, 418] on button "Next" at bounding box center [391, 396] width 189 height 46
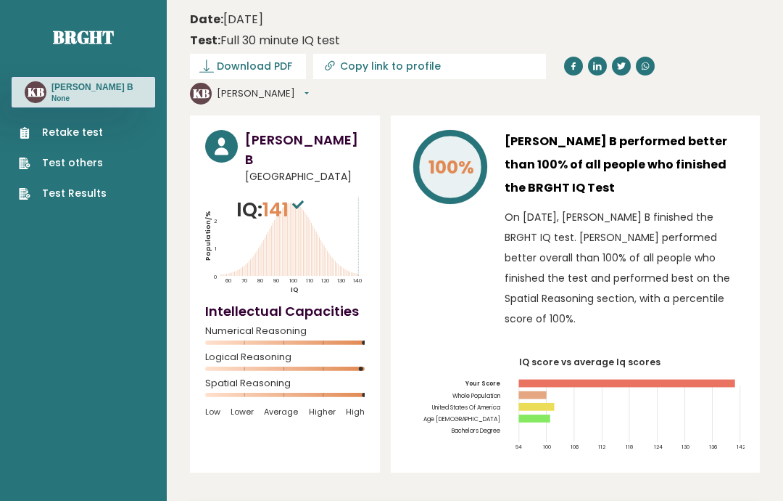
click at [78, 195] on link "Test Results" at bounding box center [63, 193] width 88 height 15
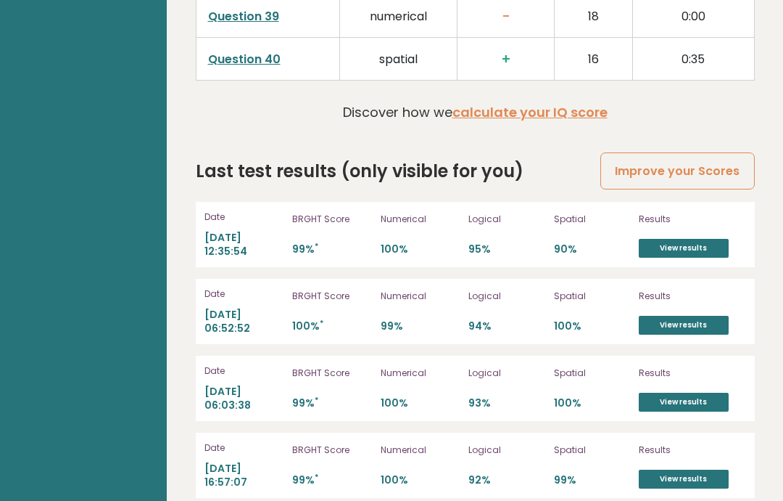
scroll to position [4007, 0]
click at [681, 239] on link "View results" at bounding box center [684, 248] width 90 height 19
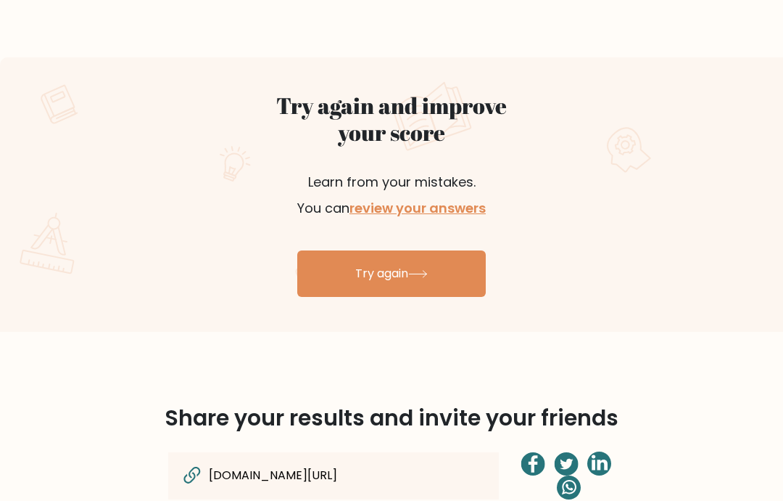
scroll to position [715, 0]
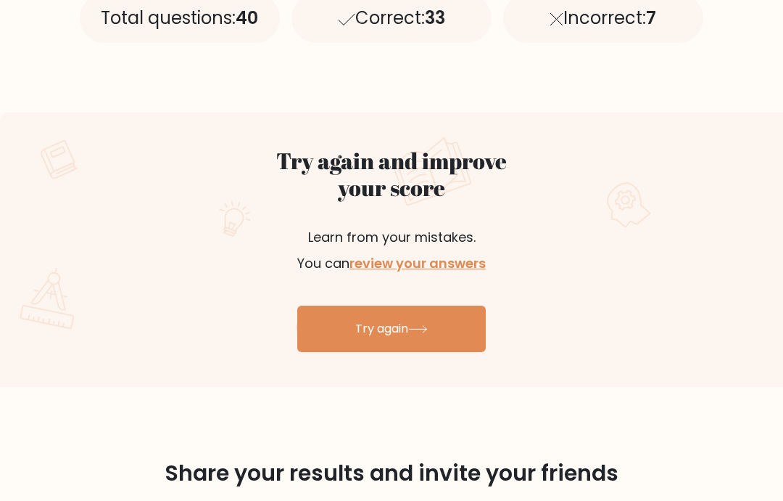
click at [440, 267] on link "review your answers" at bounding box center [418, 264] width 136 height 18
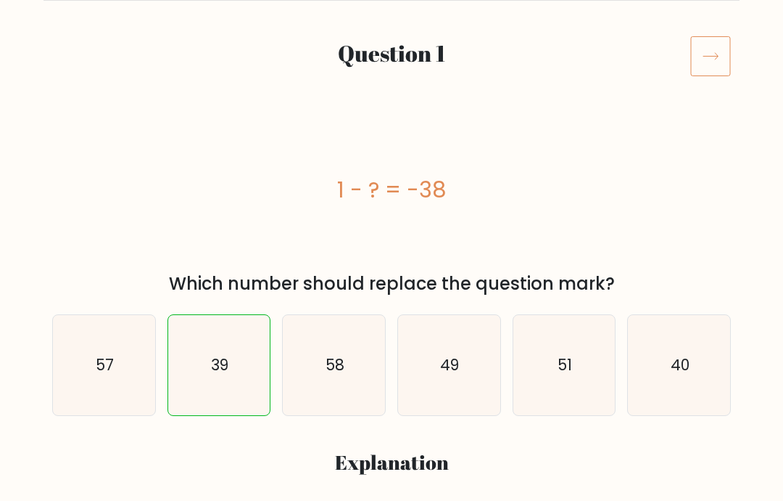
scroll to position [45, 0]
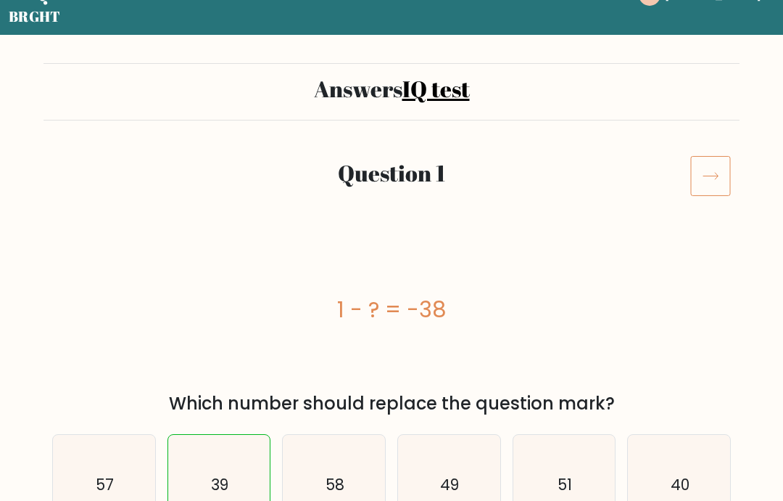
click at [715, 172] on icon at bounding box center [711, 175] width 41 height 41
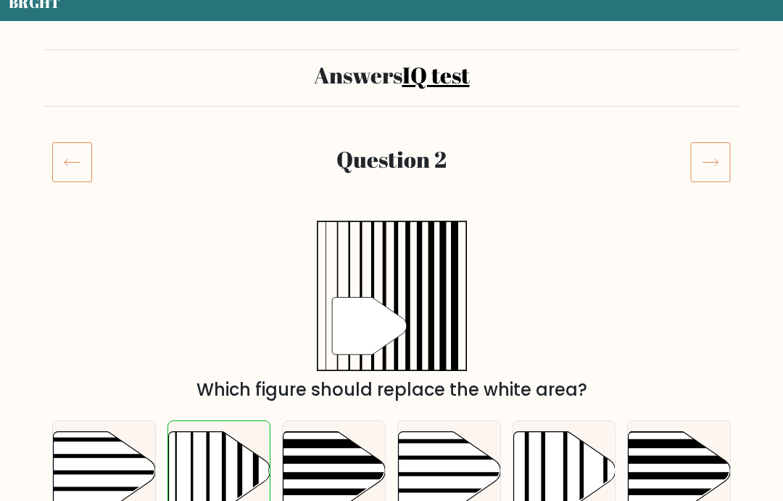
scroll to position [42, 0]
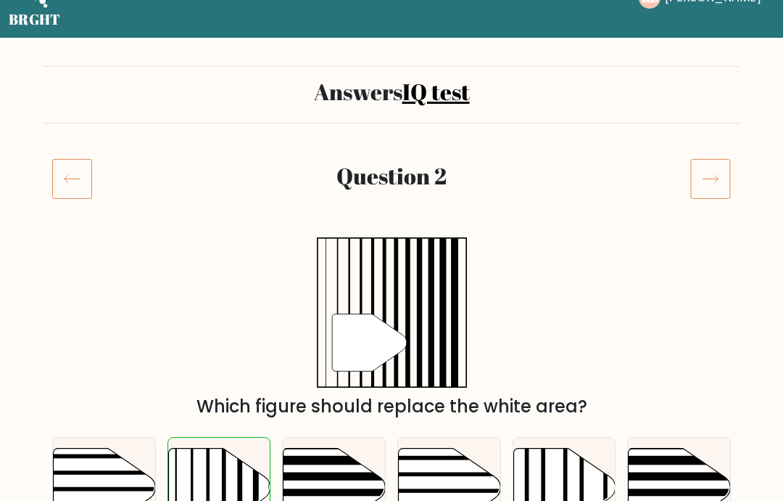
click at [721, 181] on icon at bounding box center [711, 178] width 41 height 41
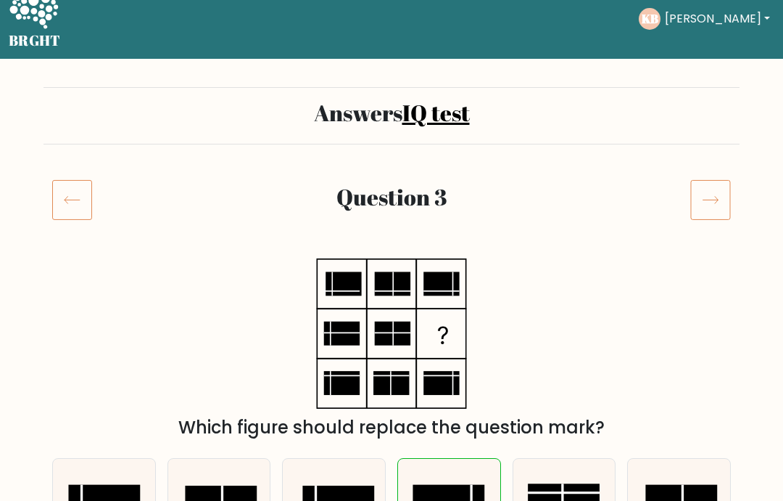
scroll to position [34, 0]
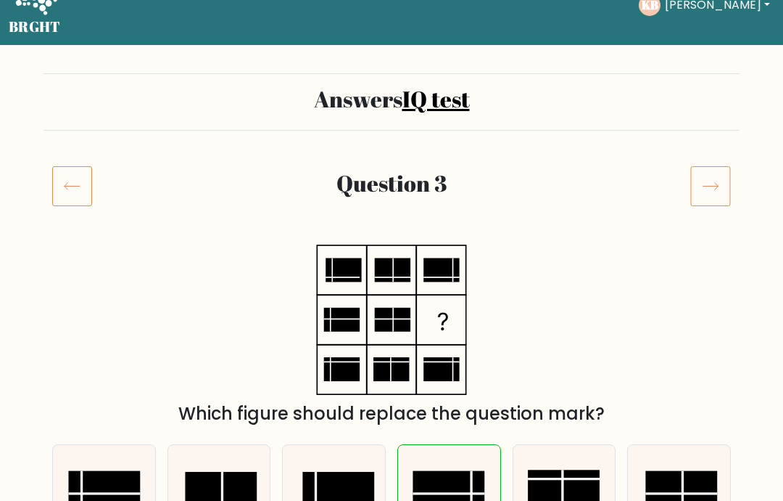
click at [719, 183] on icon at bounding box center [711, 186] width 41 height 41
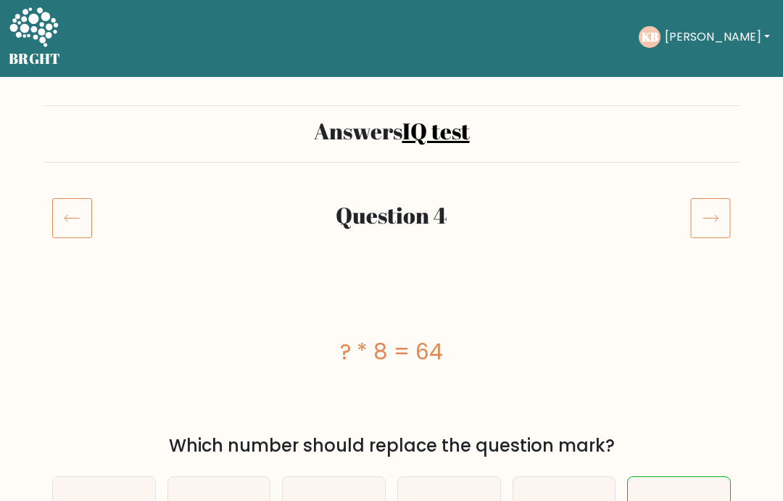
scroll to position [70, 0]
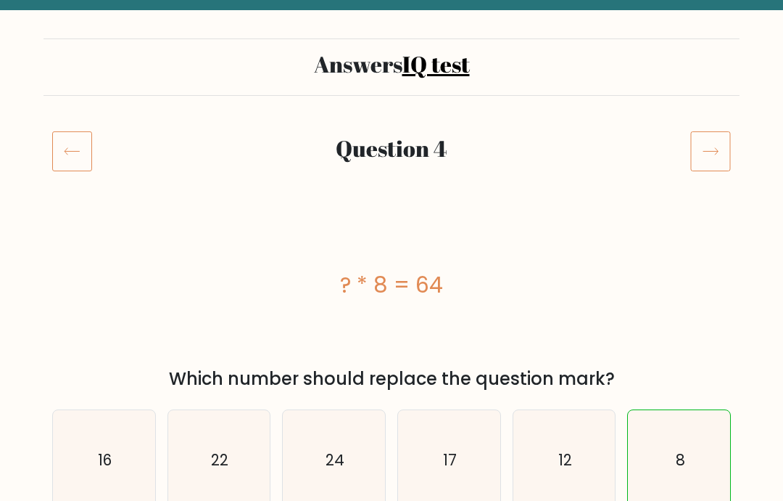
click at [728, 155] on icon at bounding box center [711, 151] width 41 height 41
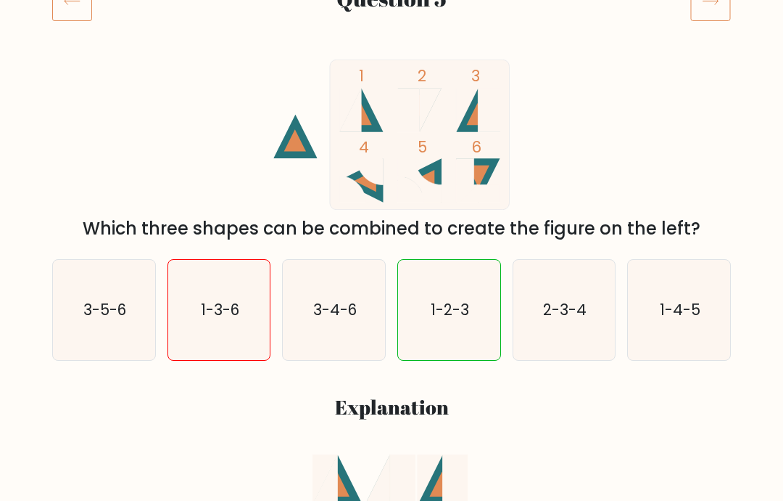
scroll to position [139, 0]
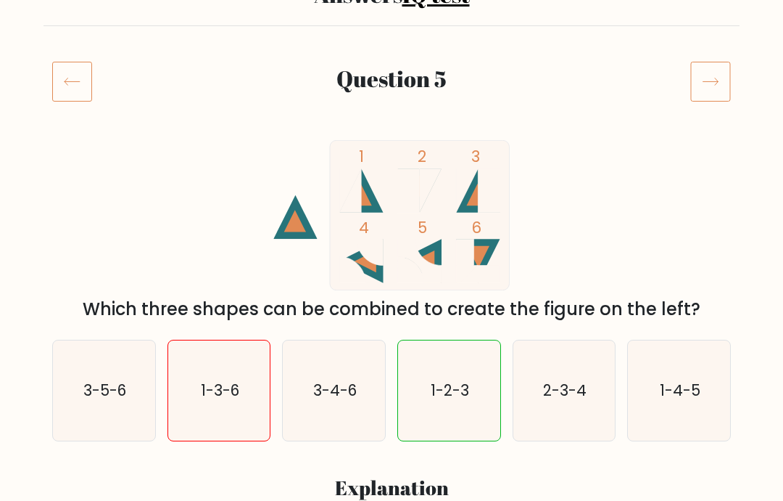
click at [724, 86] on icon at bounding box center [711, 81] width 41 height 41
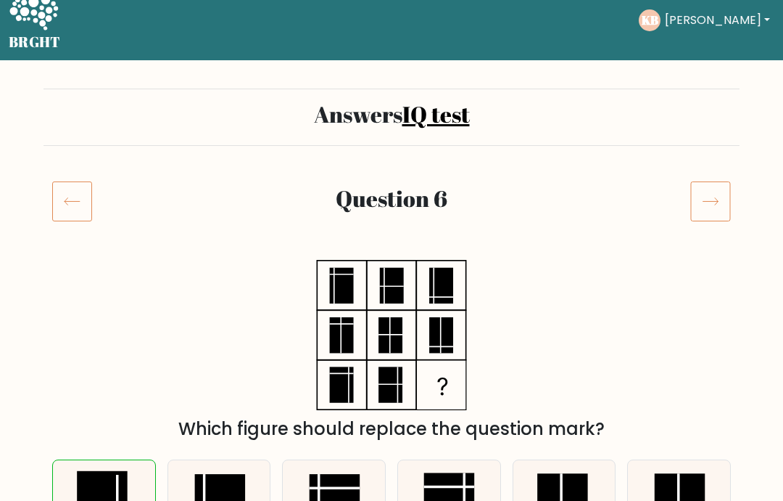
scroll to position [67, 0]
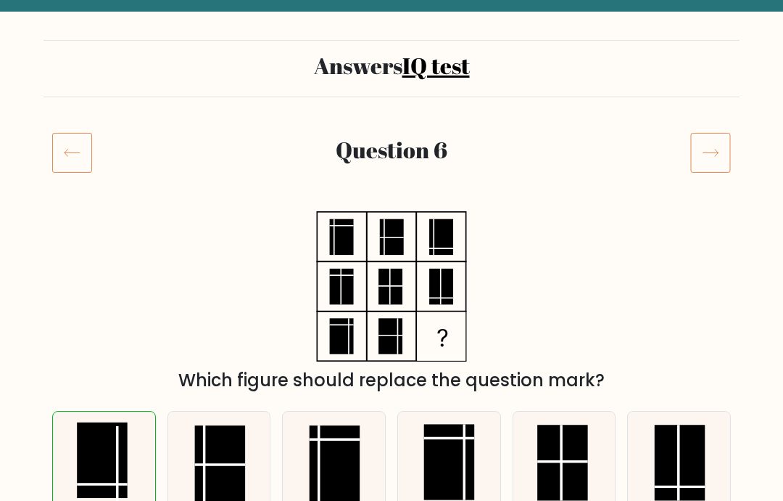
click at [717, 149] on icon at bounding box center [711, 153] width 41 height 41
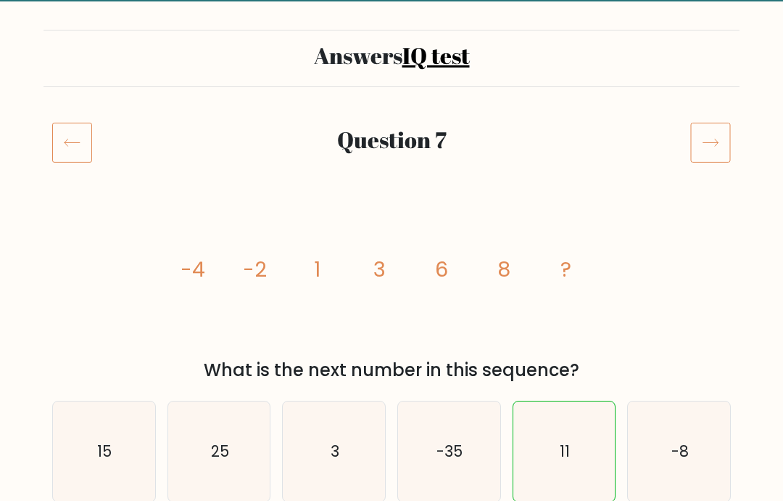
scroll to position [78, 0]
click at [718, 136] on icon at bounding box center [711, 142] width 41 height 41
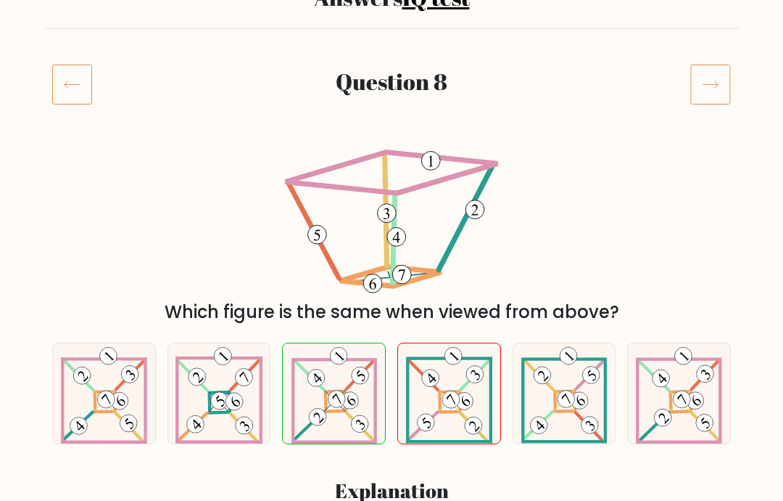
scroll to position [111, 0]
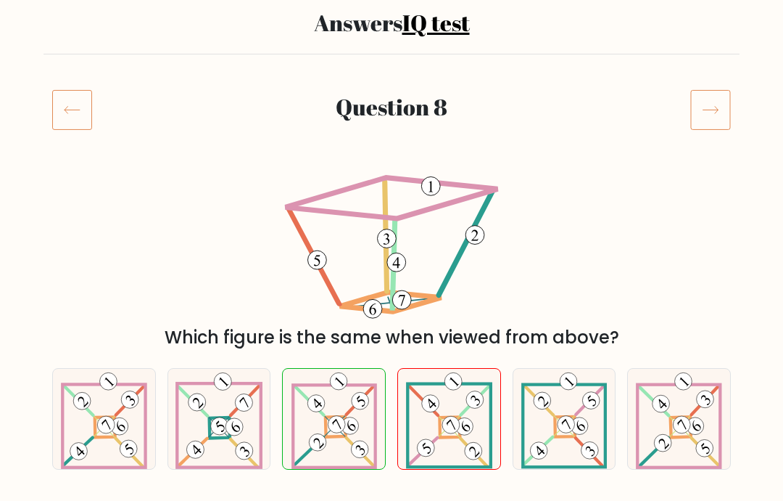
click at [725, 104] on icon at bounding box center [711, 109] width 41 height 41
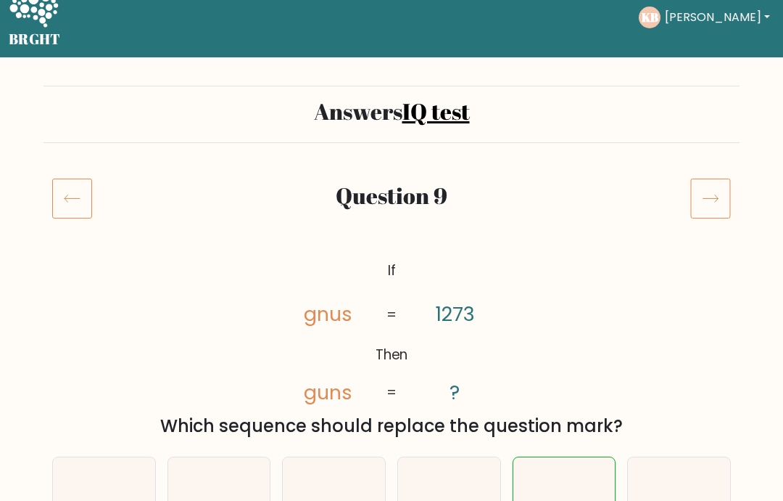
scroll to position [68, 0]
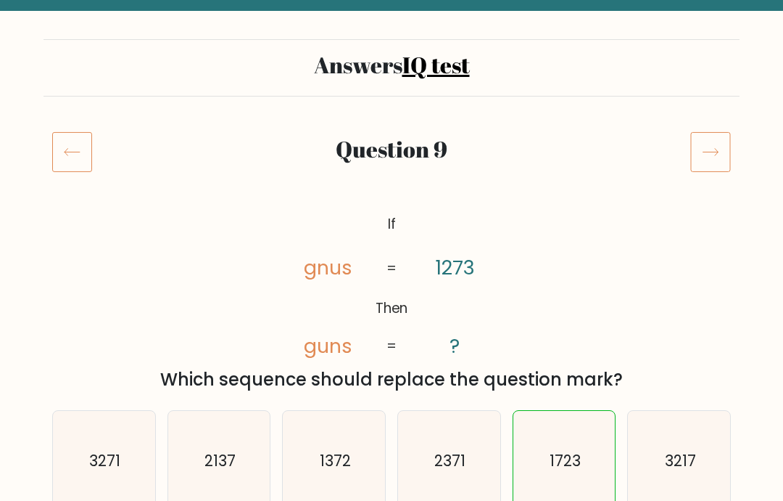
click at [725, 149] on icon at bounding box center [711, 152] width 41 height 41
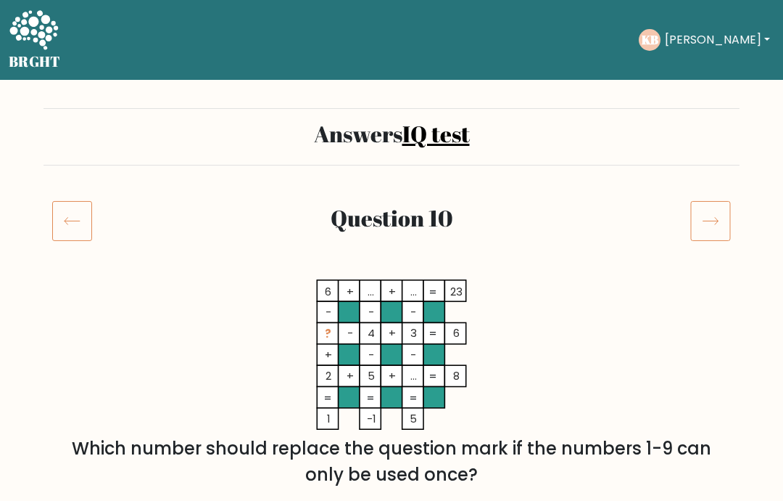
scroll to position [132, 0]
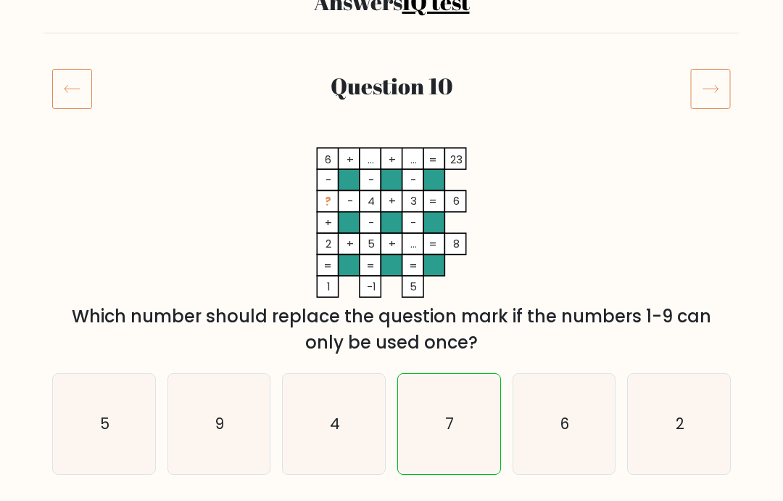
click at [717, 94] on icon at bounding box center [711, 88] width 41 height 41
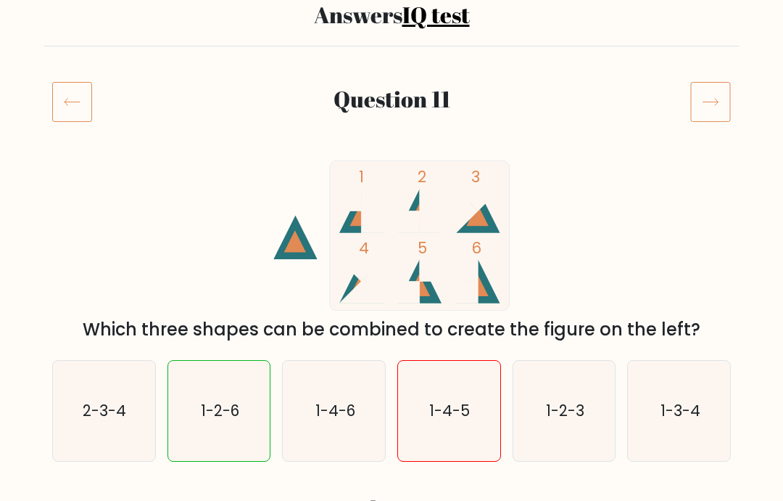
scroll to position [119, 0]
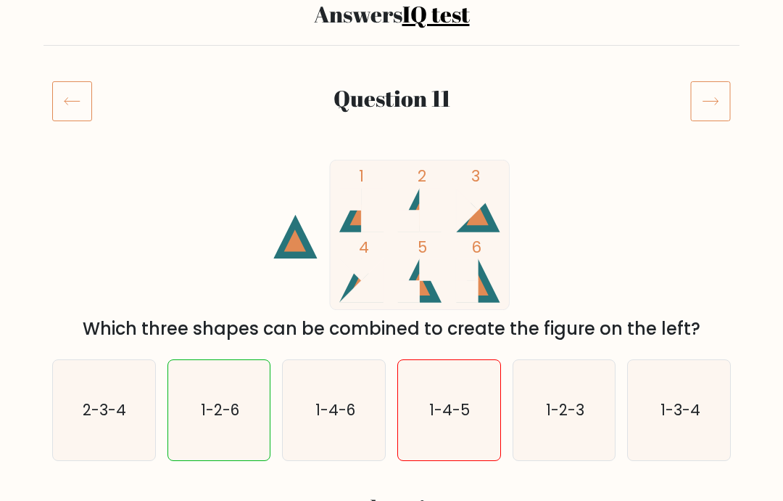
click at [730, 91] on icon at bounding box center [711, 101] width 41 height 41
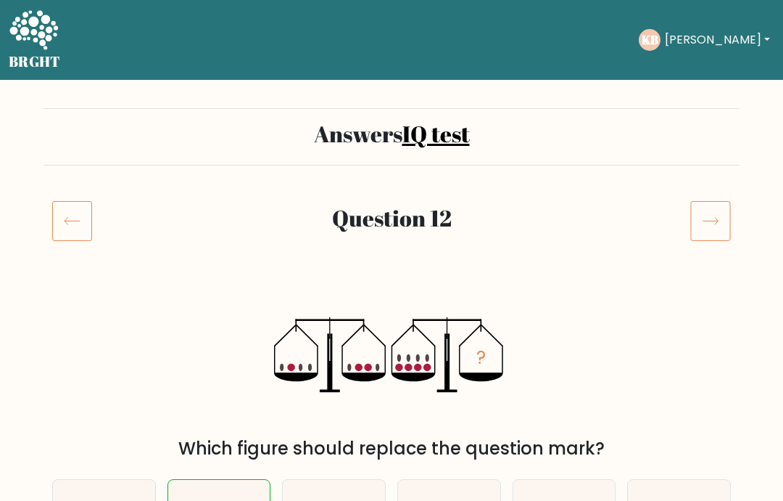
click at [722, 218] on icon at bounding box center [711, 220] width 41 height 41
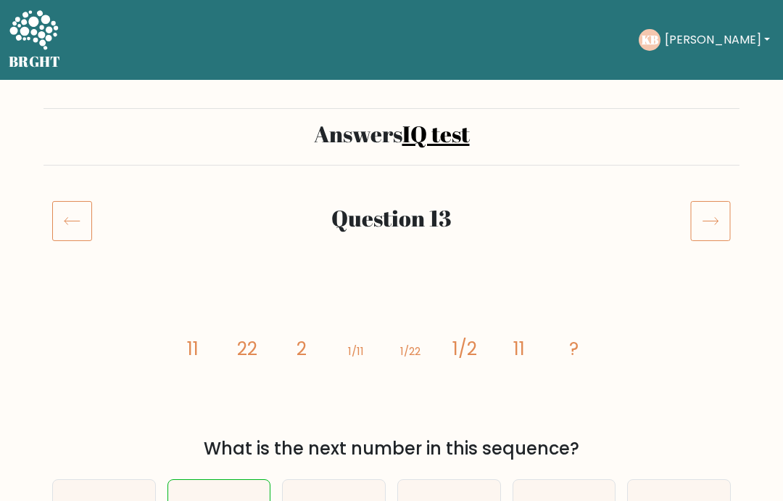
scroll to position [83, 0]
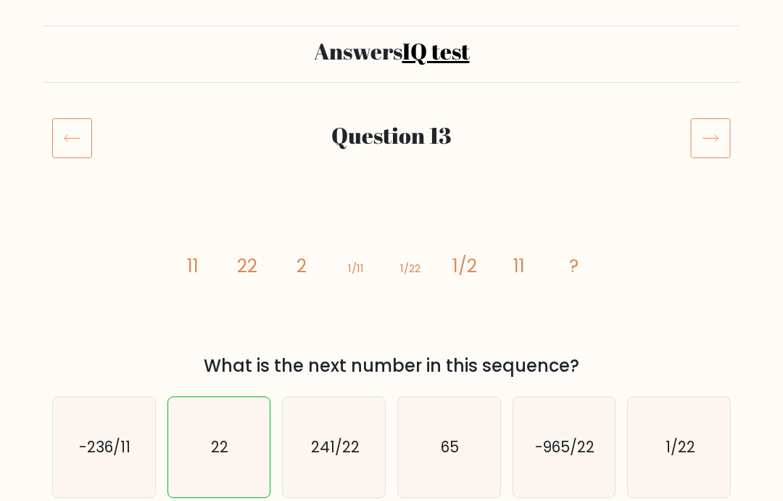
click at [725, 149] on icon at bounding box center [711, 138] width 41 height 41
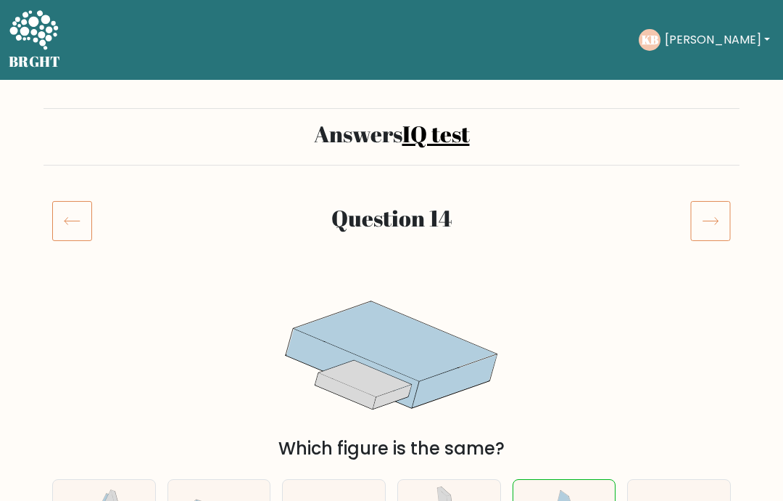
click at [730, 211] on icon at bounding box center [711, 220] width 41 height 41
